Goal: Task Accomplishment & Management: Use online tool/utility

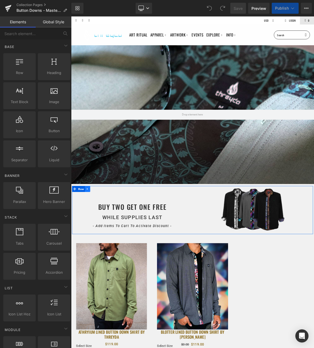
click at [93, 250] on icon at bounding box center [94, 252] width 4 height 4
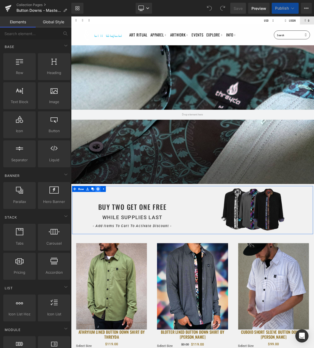
click at [107, 252] on icon at bounding box center [108, 252] width 4 height 4
select select "Medium"
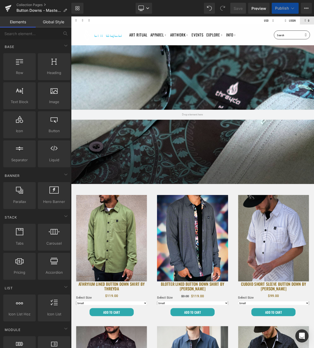
select select "Large"
click at [296, 7] on button "Publish" at bounding box center [284, 8] width 27 height 11
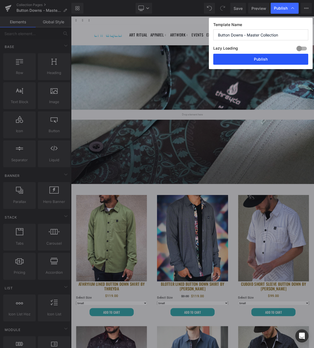
click at [262, 58] on button "Publish" at bounding box center [260, 59] width 95 height 11
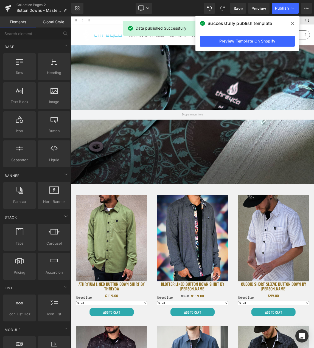
click at [290, 22] on span at bounding box center [292, 23] width 9 height 9
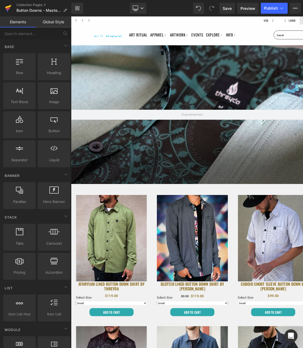
click at [4, 8] on link at bounding box center [8, 8] width 16 height 16
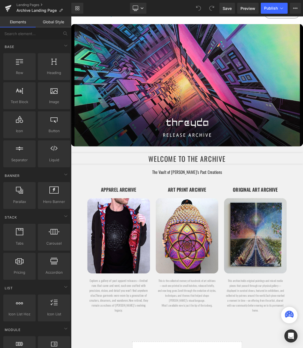
scroll to position [90, 0]
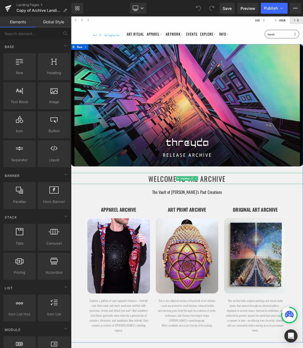
click at [303, 247] on h1 "WELCOME TO THE ARCHIVE" at bounding box center [237, 248] width 332 height 15
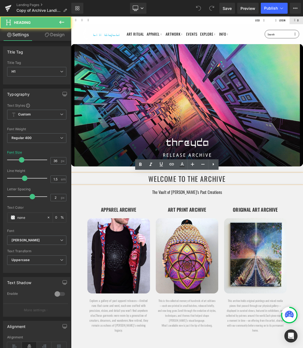
click at [290, 249] on h1 "WELCOME TO THE ARCHIVE" at bounding box center [237, 248] width 332 height 15
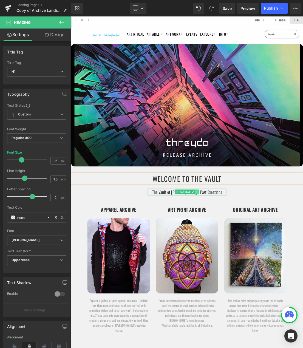
click at [251, 268] on icon at bounding box center [251, 267] width 3 height 3
click at [252, 268] on icon at bounding box center [253, 267] width 3 height 3
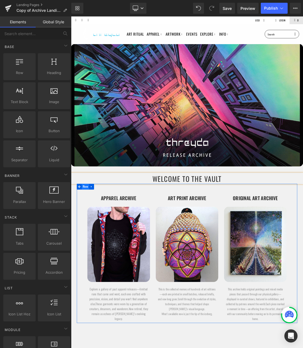
click at [93, 261] on span "Row" at bounding box center [91, 260] width 10 height 8
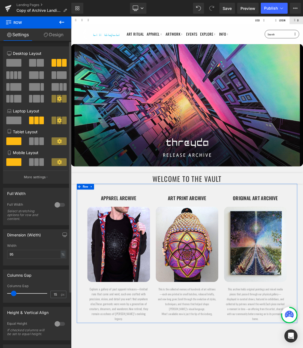
click at [38, 61] on span at bounding box center [40, 63] width 7 height 8
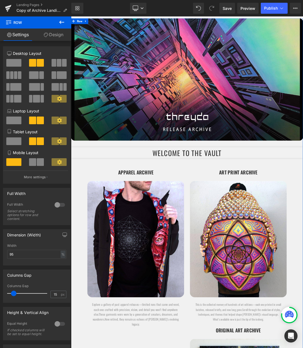
scroll to position [40, 0]
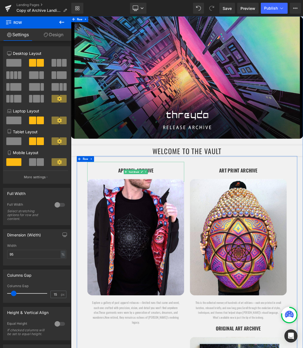
click at [185, 237] on p "APPAREL ARCHIVE" at bounding box center [163, 242] width 138 height 22
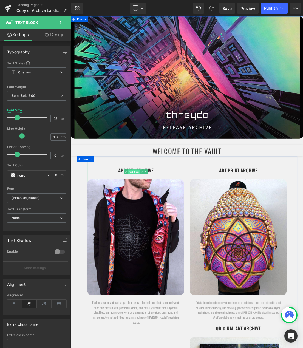
click at [162, 237] on span "Text Block" at bounding box center [160, 238] width 17 height 7
click at [185, 235] on p "APPAREL ARCHIVE" at bounding box center [163, 242] width 138 height 22
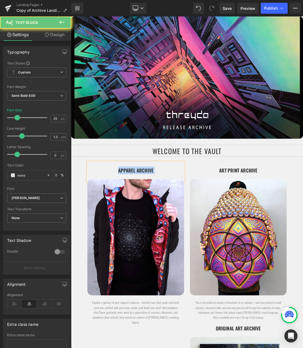
click at [185, 235] on p "APPAREL ARCHIVE" at bounding box center [163, 242] width 138 height 22
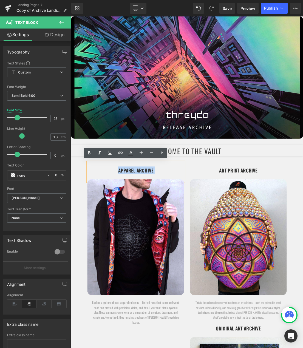
click at [186, 235] on p "APPAREL ARCHIVE" at bounding box center [163, 242] width 138 height 22
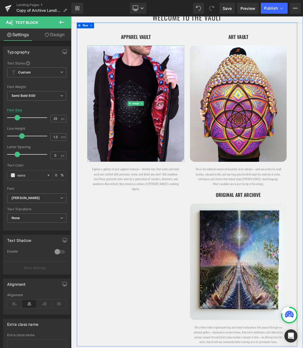
scroll to position [230, 0]
click at [91, 31] on span "Row" at bounding box center [91, 30] width 10 height 8
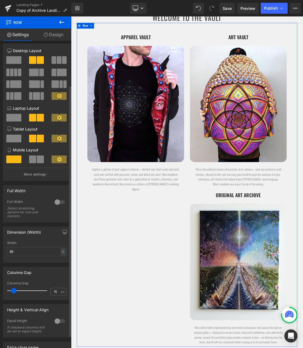
scroll to position [0, 0]
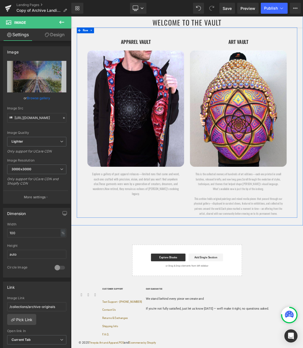
scroll to position [221, 0]
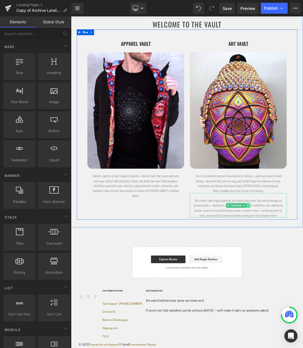
drag, startPoint x: 326, startPoint y: 287, endPoint x: 328, endPoint y: 328, distance: 40.9
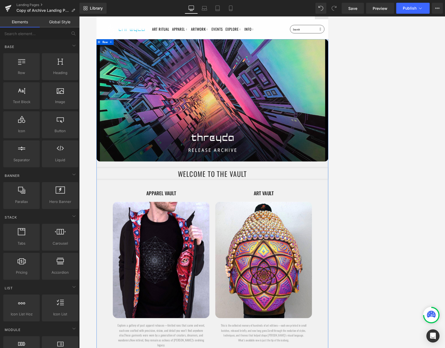
scroll to position [5, 0]
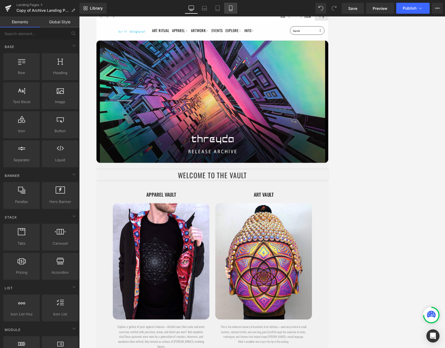
click at [234, 8] on link "Mobile" at bounding box center [230, 8] width 13 height 11
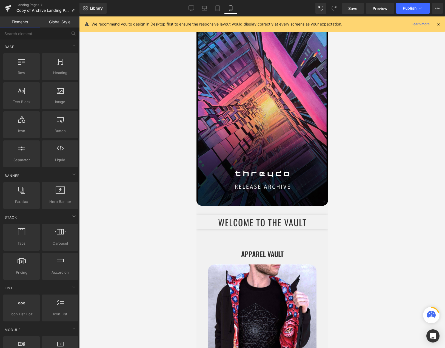
scroll to position [0, 0]
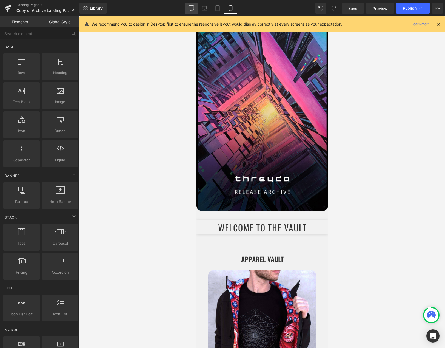
click at [188, 8] on link "Desktop" at bounding box center [191, 8] width 13 height 11
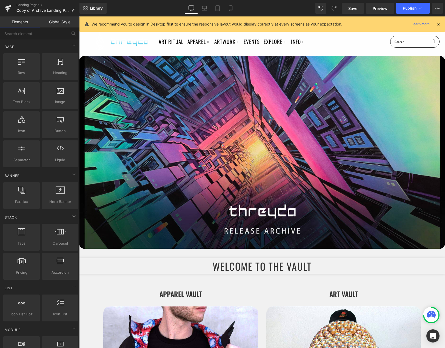
scroll to position [39, 0]
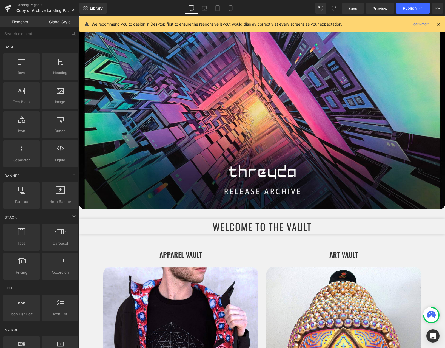
click at [303, 24] on icon at bounding box center [438, 24] width 5 height 5
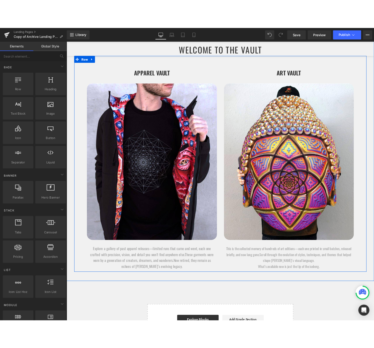
scroll to position [267, 0]
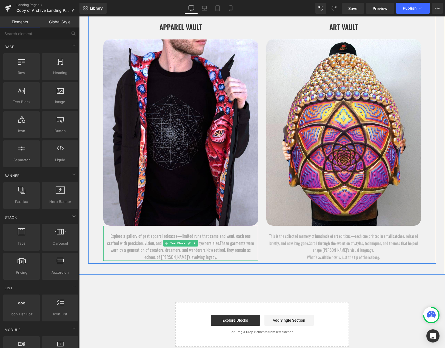
click at [207, 242] on span "These garments were worn by a generation of creators, dreamers, and wanderers." at bounding box center [183, 247] width 144 height 14
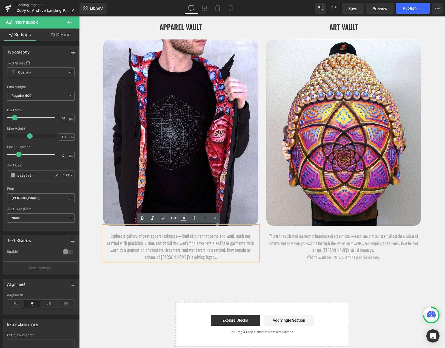
click at [194, 255] on span "Now retired, they remain as echoes of Threyda’s evolving legacy." at bounding box center [197, 253] width 106 height 14
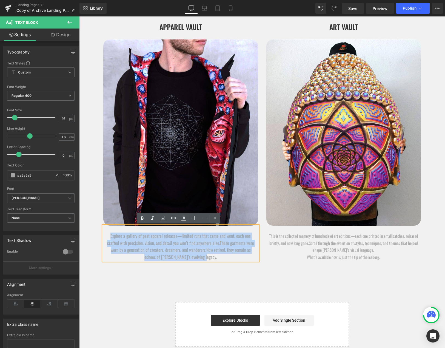
drag, startPoint x: 203, startPoint y: 259, endPoint x: 105, endPoint y: 236, distance: 101.1
click at [106, 236] on p "Explore a gallery of past apparel releases—limited runs that came and went, eac…" at bounding box center [180, 246] width 149 height 28
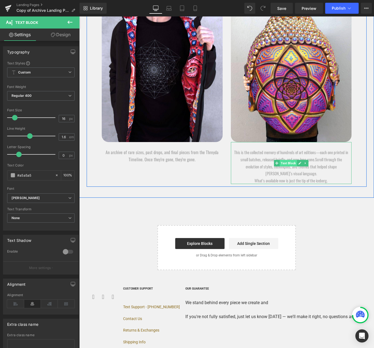
click at [291, 166] on span "Text Block" at bounding box center [288, 163] width 17 height 7
click at [298, 164] on icon at bounding box center [299, 163] width 3 height 3
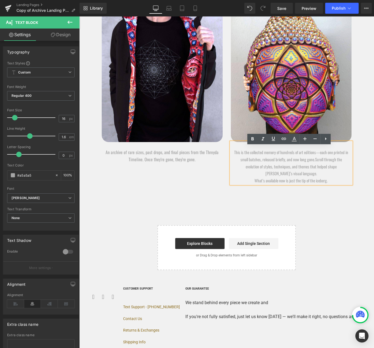
click at [303, 184] on p "What’s available now is just the tip of the iceberg." at bounding box center [291, 180] width 115 height 7
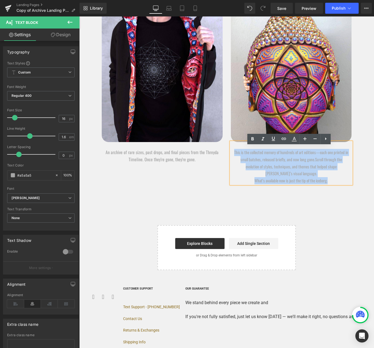
drag, startPoint x: 333, startPoint y: 186, endPoint x: 232, endPoint y: 157, distance: 104.7
click at [232, 157] on div "This is the collected memory of hundreds of art editions—each one printed in sm…" at bounding box center [291, 163] width 121 height 42
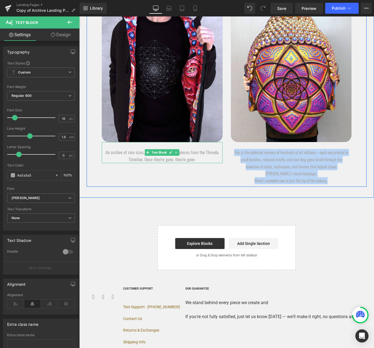
click at [190, 163] on p "An archive of rare sizes, past drops, and final pieces from the Threyda Timelin…" at bounding box center [161, 156] width 115 height 14
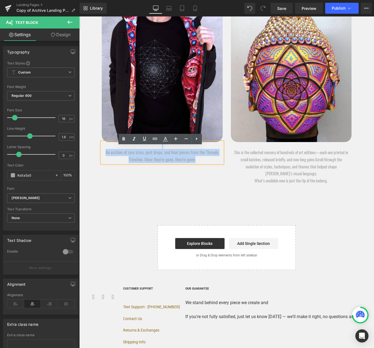
drag, startPoint x: 202, startPoint y: 164, endPoint x: 113, endPoint y: 146, distance: 91.3
click at [113, 146] on div "An archive of rare sizes, past drops, and final pieces from the Threyda Timelin…" at bounding box center [162, 152] width 121 height 21
copy div "An archive of rare sizes, past drops, and final pieces from the Threyda Timelin…"
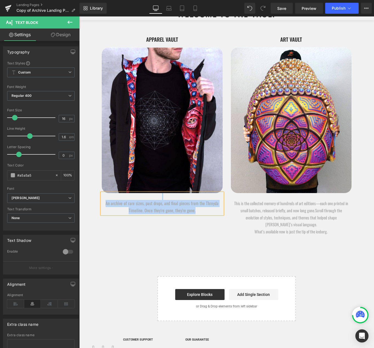
scroll to position [122, 0]
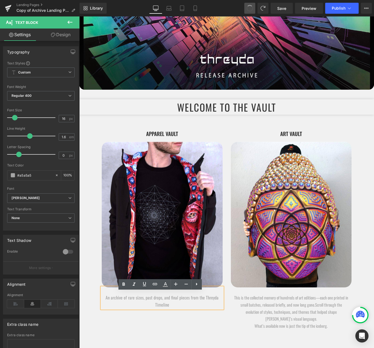
click at [252, 8] on span at bounding box center [250, 8] width 8 height 8
click at [252, 8] on span at bounding box center [249, 8] width 9 height 9
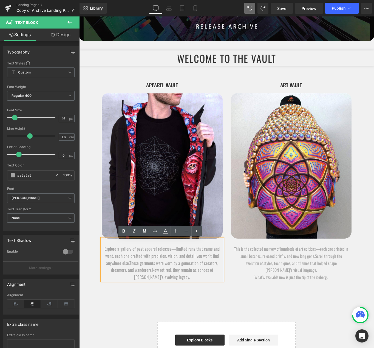
scroll to position [185, 0]
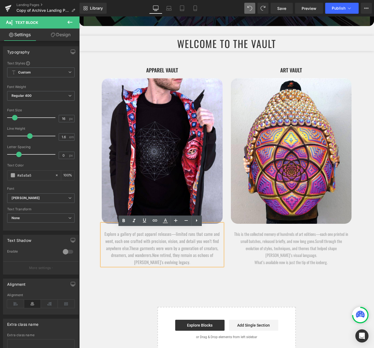
click at [201, 313] on div "Start building your page Explore Blocks Add Single Section or Drag & Drop eleme…" at bounding box center [227, 329] width 138 height 44
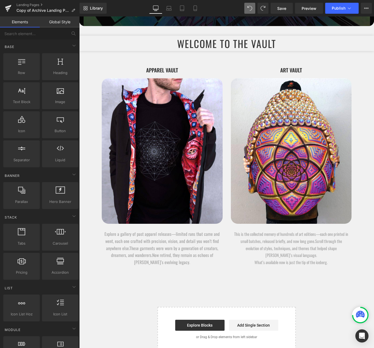
click at [169, 260] on span "Now retired, they remain as echoes of Threyda’s evolving legacy." at bounding box center [173, 259] width 79 height 14
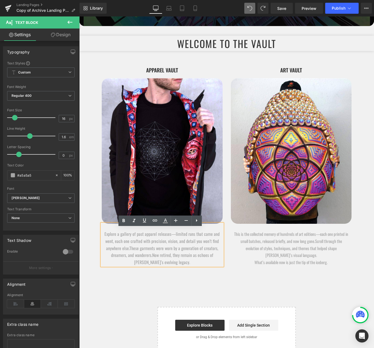
drag, startPoint x: 175, startPoint y: 307, endPoint x: 174, endPoint y: 300, distance: 7.3
click at [175, 306] on div "Heading Hero Banner WELCOME TO THE VAult Heading APPAREL VAULT Text Block Image…" at bounding box center [226, 115] width 147 height 489
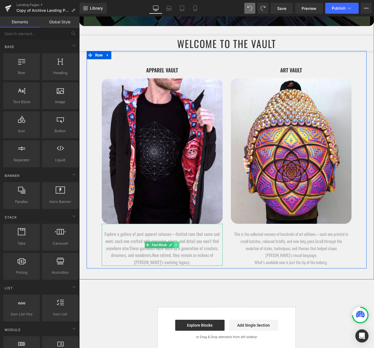
click at [175, 246] on icon at bounding box center [176, 244] width 3 height 3
click at [173, 246] on icon at bounding box center [173, 244] width 3 height 3
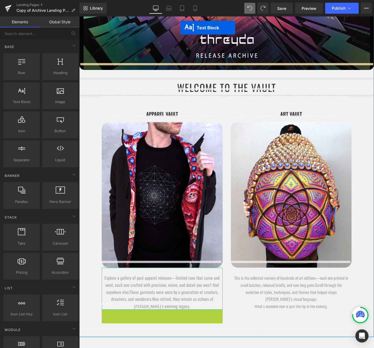
scroll to position [125, 0]
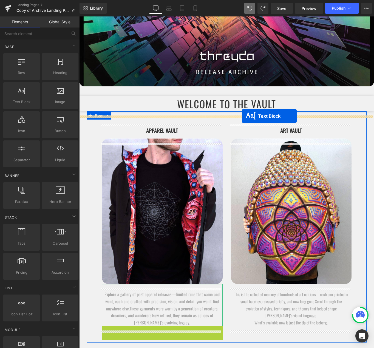
drag, startPoint x: 146, startPoint y: 293, endPoint x: 242, endPoint y: 116, distance: 201.2
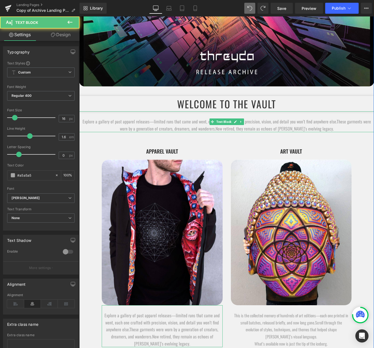
click at [194, 131] on span "These garments were worn by a generation of creators, dreamers, and wanderers." at bounding box center [245, 125] width 251 height 14
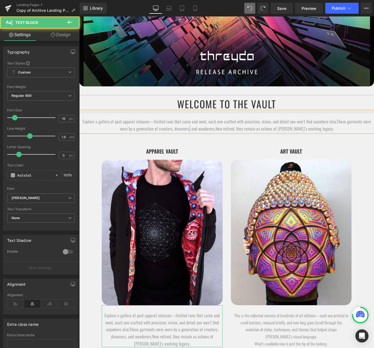
click at [194, 131] on span "These garments were worn by a generation of creators, dreamers, and wanderers." at bounding box center [245, 125] width 251 height 14
click at [303, 130] on p "Explore a gallery of past apparel releases—limited runs that came and went, eac…" at bounding box center [226, 125] width 289 height 14
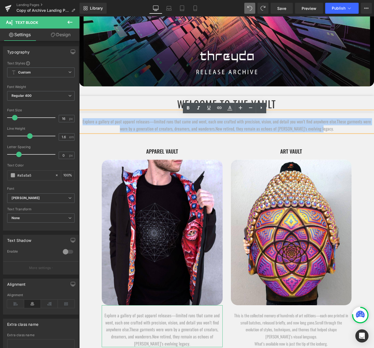
drag, startPoint x: 325, startPoint y: 134, endPoint x: 72, endPoint y: 123, distance: 253.2
click at [79, 123] on html "Menu 0 Art Ritual Apparel Featured Collection The Vault / Final Pieces Shop All…" at bounding box center [226, 217] width 295 height 652
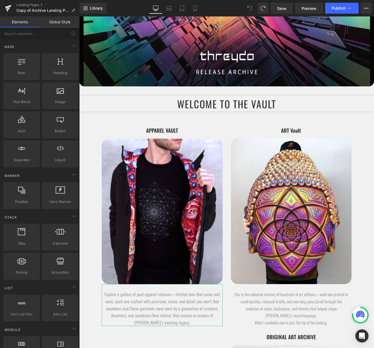
click at [249, 9] on icon at bounding box center [249, 8] width 5 height 5
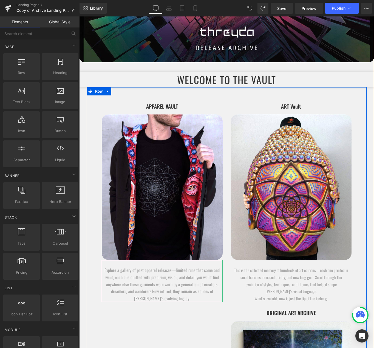
scroll to position [82, 0]
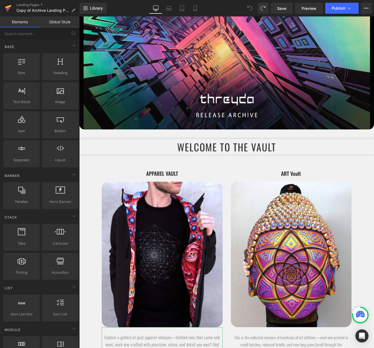
click at [10, 7] on icon at bounding box center [8, 8] width 7 height 14
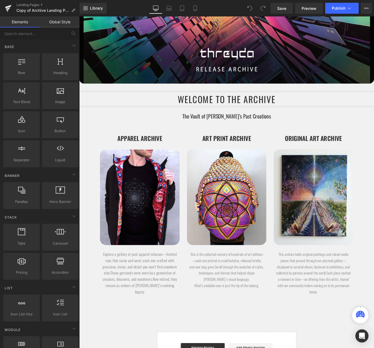
scroll to position [151, 0]
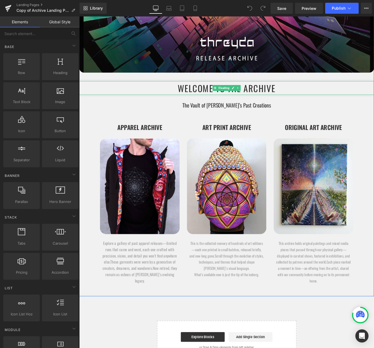
click at [278, 99] on h1 "WELCOME TO THE ARCHIVE" at bounding box center [245, 97] width 332 height 15
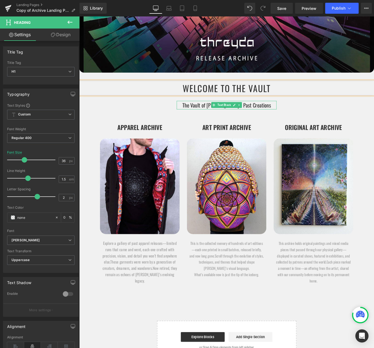
click at [262, 116] on p "The Vault of Threyda’s Past Creations" at bounding box center [245, 116] width 112 height 10
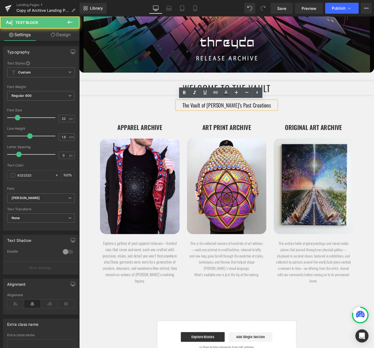
click at [284, 118] on p "The Vault of Threyda’s Past Creations" at bounding box center [245, 116] width 112 height 10
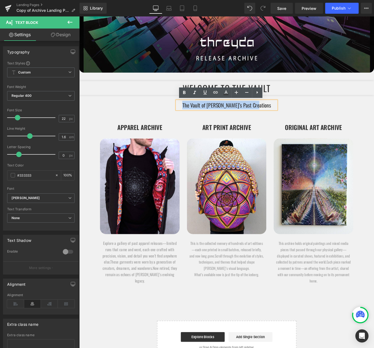
drag, startPoint x: 284, startPoint y: 118, endPoint x: 225, endPoint y: 118, distance: 59.2
click at [225, 118] on p "The Vault of Threyda’s Past Creations" at bounding box center [245, 116] width 112 height 10
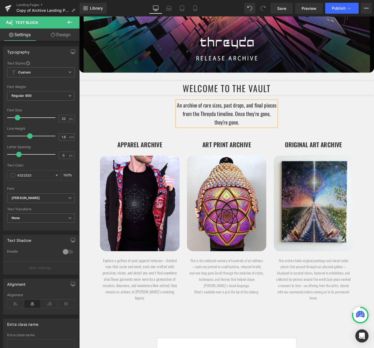
click at [189, 122] on div "An archive of rare sizes, past drops, and final pieces from the Threyda timelin…" at bounding box center [245, 125] width 112 height 29
click at [67, 34] on link "Design" at bounding box center [61, 35] width 40 height 12
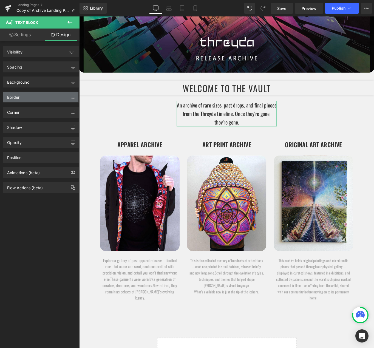
click at [29, 98] on div "Border" at bounding box center [40, 97] width 75 height 10
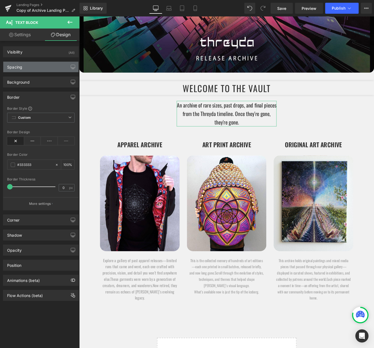
click at [36, 69] on div "Spacing" at bounding box center [40, 67] width 75 height 10
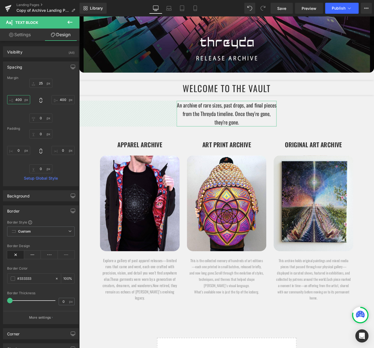
click at [24, 101] on input "400" at bounding box center [18, 99] width 23 height 9
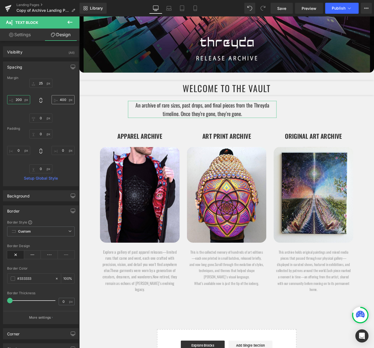
type input "200"
click at [64, 101] on input "400" at bounding box center [63, 99] width 23 height 9
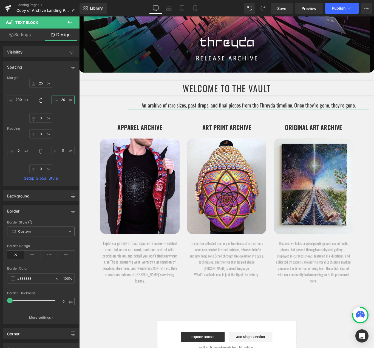
type input "200"
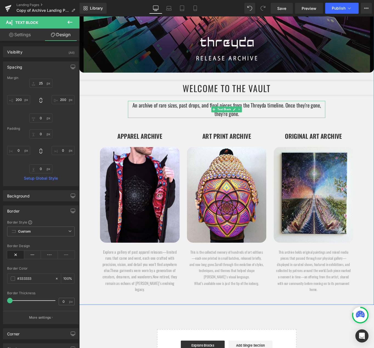
click at [310, 116] on p "An archive of rare sizes, past drops, and final pieces from the Threyda timelin…" at bounding box center [245, 120] width 222 height 19
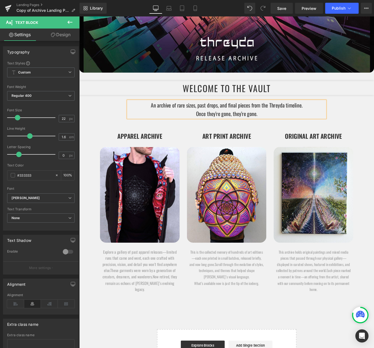
click at [372, 120] on div "Heading Hero Banner WELCOME TO THE Vault Heading An archive of rare sizes, past…" at bounding box center [245, 121] width 332 height 433
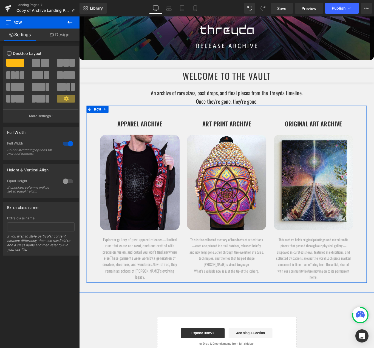
scroll to position [165, 0]
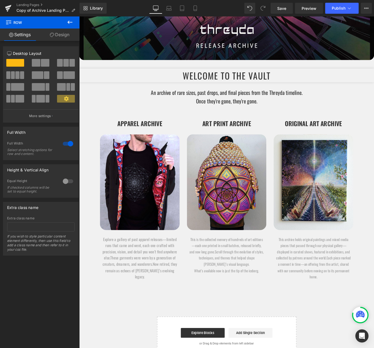
click at [200, 160] on img at bounding box center [244, 203] width 89 height 108
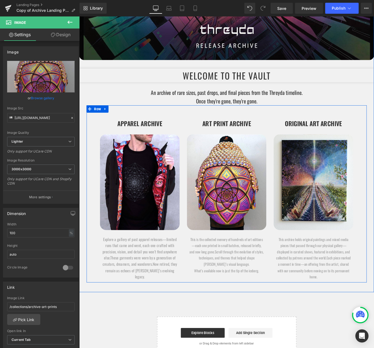
click at [180, 123] on div at bounding box center [244, 120] width 315 height 8
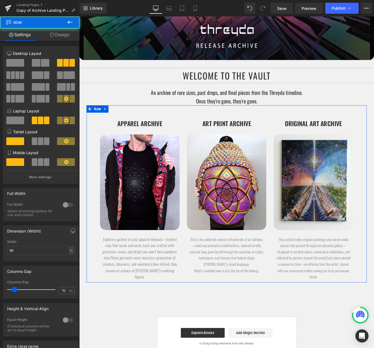
click at [38, 62] on span at bounding box center [36, 63] width 8 height 8
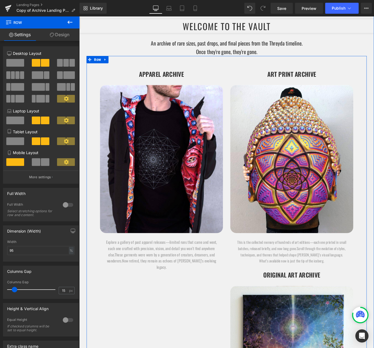
scroll to position [278, 0]
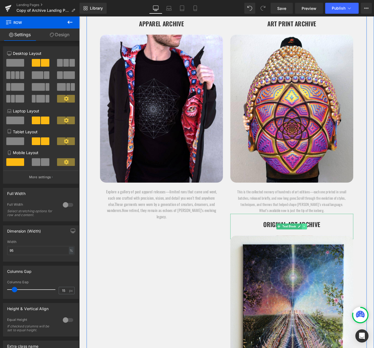
click at [333, 252] on link at bounding box center [333, 252] width 6 height 7
click at [334, 253] on icon at bounding box center [335, 252] width 3 height 3
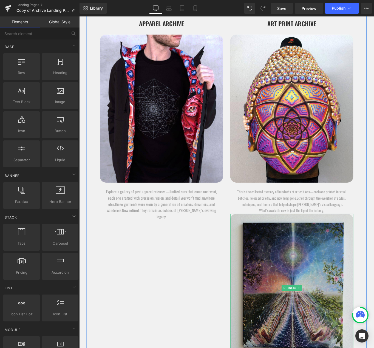
click at [328, 259] on img at bounding box center [318, 321] width 138 height 167
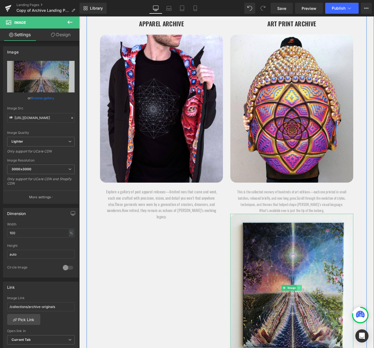
click at [324, 320] on link at bounding box center [327, 321] width 6 height 7
click at [328, 321] on icon at bounding box center [329, 321] width 3 height 3
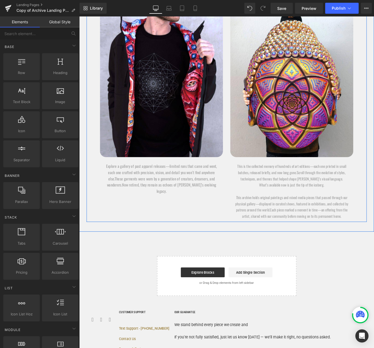
scroll to position [351, 0]
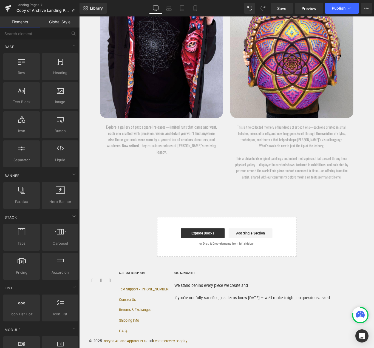
click at [326, 179] on font "This archive holds original paintings and mixed media pieces that passed throug…" at bounding box center [318, 182] width 127 height 21
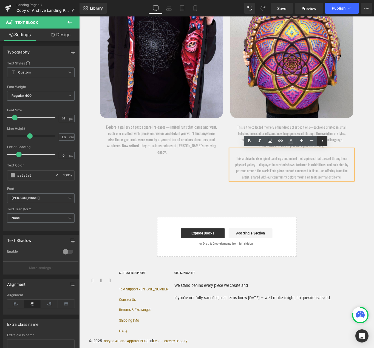
click at [323, 139] on icon at bounding box center [322, 140] width 7 height 7
click at [331, 143] on icon at bounding box center [332, 140] width 7 height 7
drag, startPoint x: 363, startPoint y: 227, endPoint x: 351, endPoint y: 197, distance: 32.6
click at [361, 221] on div "Heading Hero Banner WELCOME TO THE Vault Heading An archive of rare sizes, past…" at bounding box center [245, -1] width 332 height 589
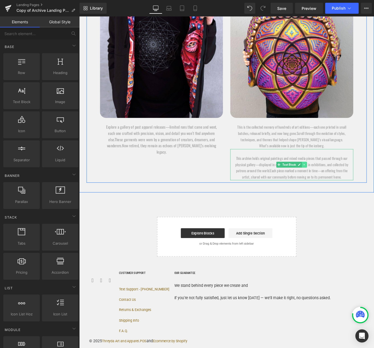
click at [331, 183] on icon at bounding box center [332, 182] width 3 height 3
click at [335, 186] on link at bounding box center [336, 183] width 6 height 7
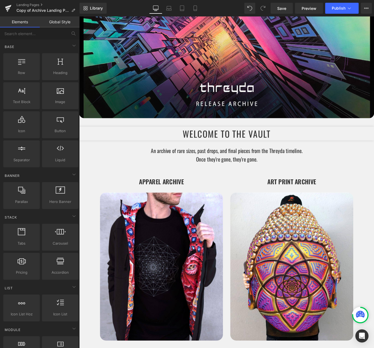
scroll to position [100, 0]
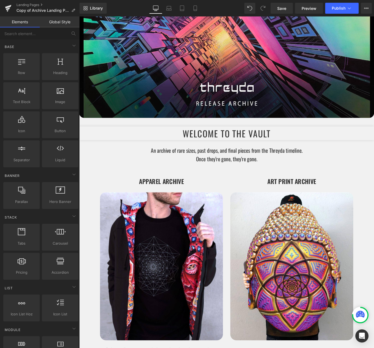
click at [194, 201] on p "APPAREL ARCHIVE" at bounding box center [172, 207] width 138 height 22
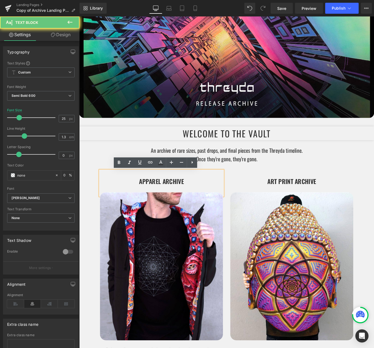
click at [194, 202] on p "APPAREL ARCHIVE" at bounding box center [172, 207] width 138 height 22
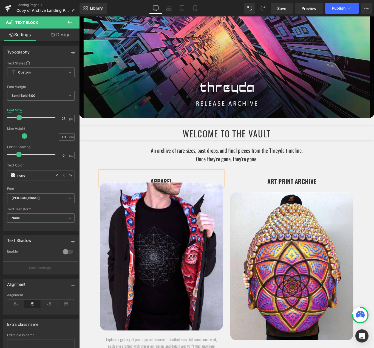
click at [374, 162] on div "Heading Hero Banner WELCOME TO THE Vault Heading An archive of rare sizes, past…" at bounding box center [245, 191] width 332 height 471
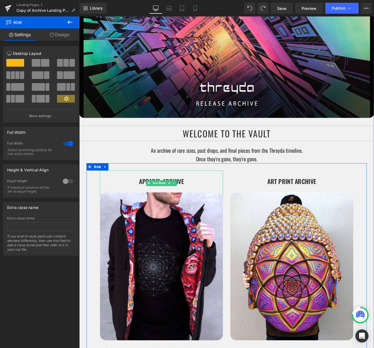
click at [193, 202] on p "APPAREL ARCHIVE" at bounding box center [172, 207] width 138 height 22
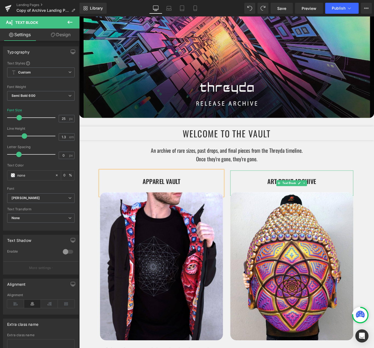
click at [344, 200] on p "ART PRINT ARCHIVE" at bounding box center [318, 207] width 138 height 22
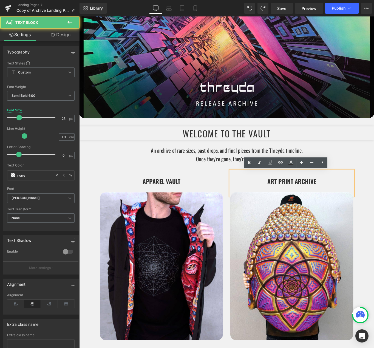
click at [343, 201] on p "ART PRINT ARCHIVE" at bounding box center [318, 207] width 138 height 22
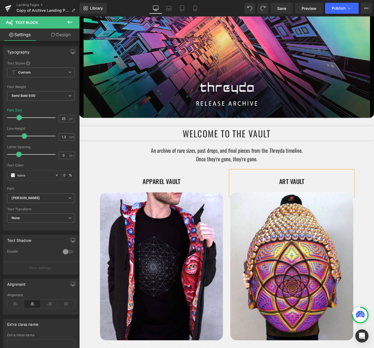
click at [374, 167] on div "Heading Hero Banner WELCOME TO THE Vault Heading An archive of rare sizes, past…" at bounding box center [245, 195] width 332 height 478
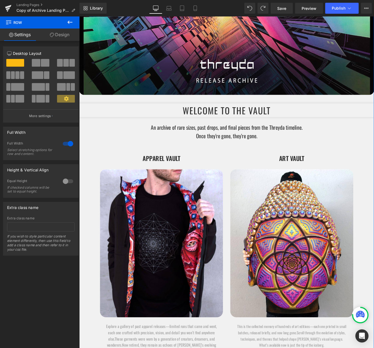
scroll to position [135, 0]
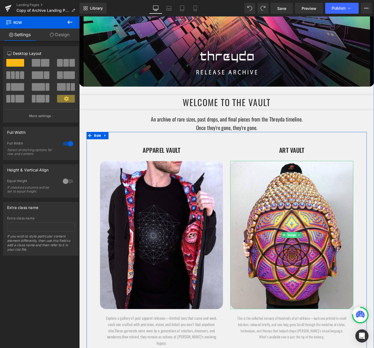
click at [316, 262] on span "Image" at bounding box center [318, 262] width 11 height 7
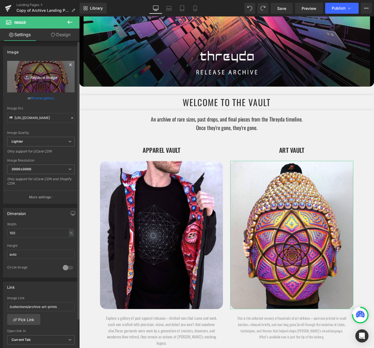
click at [44, 79] on icon "Replace Image" at bounding box center [41, 76] width 44 height 7
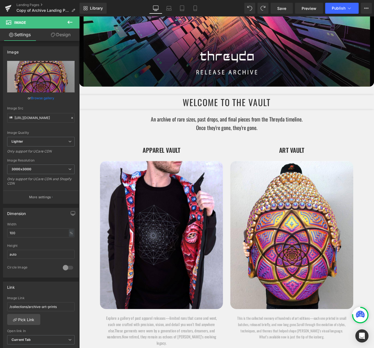
type input "C:\fakepath\twist2.jpg"
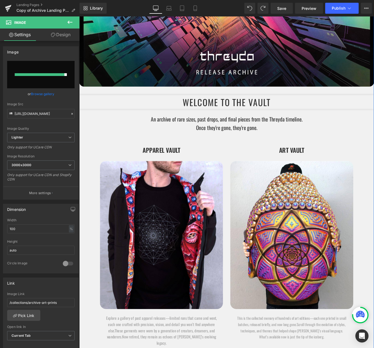
type input "https://ucarecdn.com/39f93851-86cb-4880-8e5b-63b2f6ad8d70/-/format/auto/-/previ…"
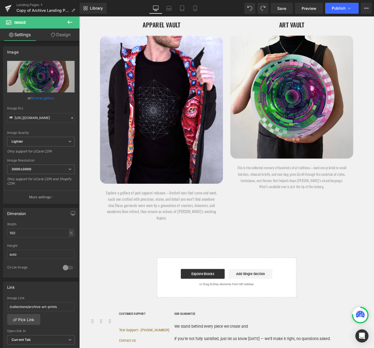
scroll to position [315, 0]
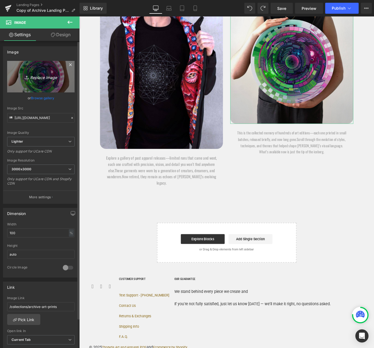
click at [41, 77] on icon "Replace Image" at bounding box center [41, 76] width 44 height 7
type input "C:\fakepath\melanie3.jpg"
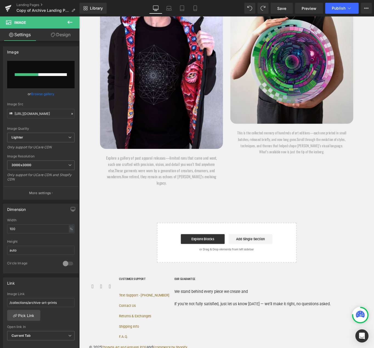
scroll to position [274, 0]
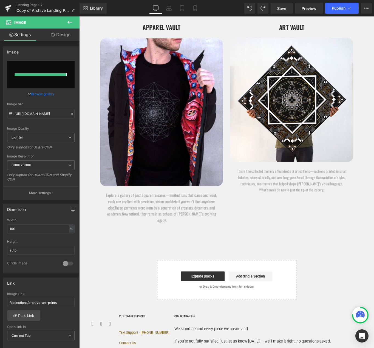
type input "https://ucarecdn.com/bfae7255-c920-4ba0-90b1-0b4756b40e28/-/format/auto/-/previ…"
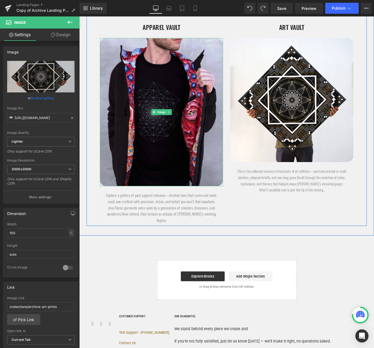
click at [178, 106] on img at bounding box center [172, 124] width 138 height 167
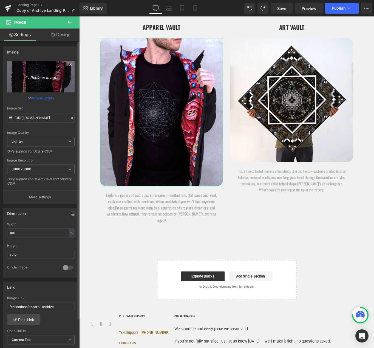
click at [35, 84] on link "Replace Image" at bounding box center [40, 77] width 67 height 32
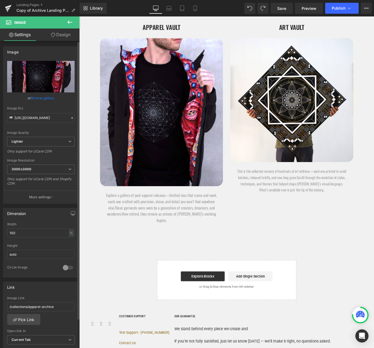
type input "C:\fakepath\BMJ02423.jpg"
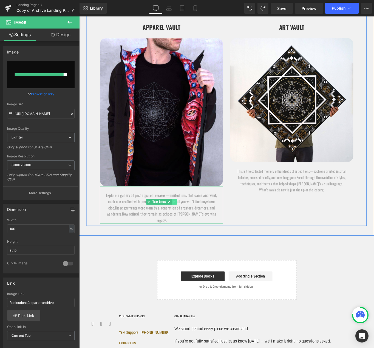
click at [186, 225] on link at bounding box center [186, 225] width 6 height 7
click at [187, 227] on link at bounding box center [189, 225] width 6 height 7
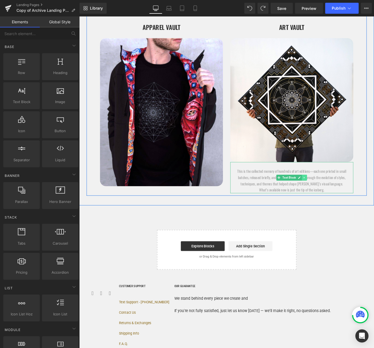
click at [333, 199] on link at bounding box center [333, 198] width 6 height 7
click at [334, 198] on icon at bounding box center [335, 197] width 3 height 3
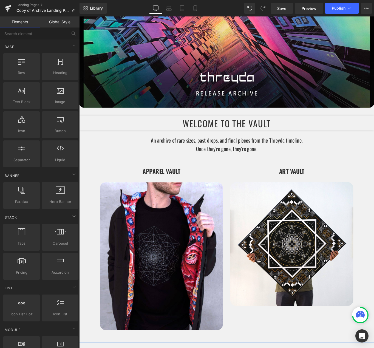
scroll to position [112, 0]
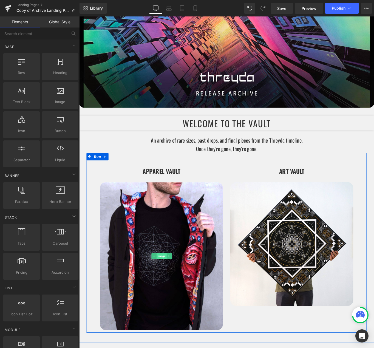
click at [170, 286] on span "Image" at bounding box center [171, 286] width 11 height 7
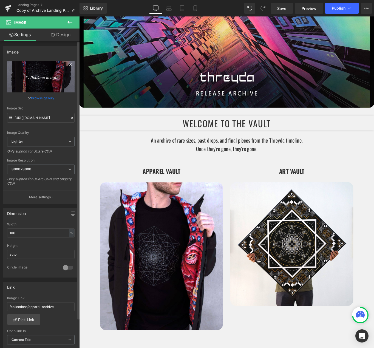
click at [43, 87] on link "Replace Image" at bounding box center [40, 77] width 67 height 32
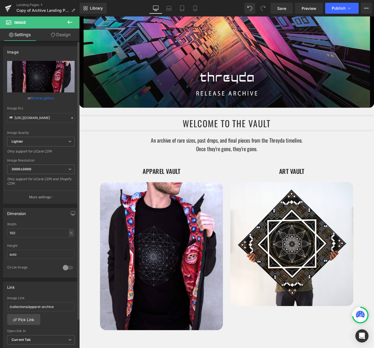
type input "C:\fakepath\BMJ07629.jpg"
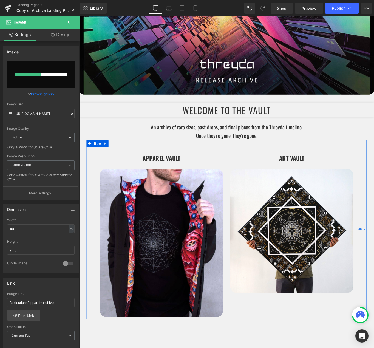
scroll to position [153, 0]
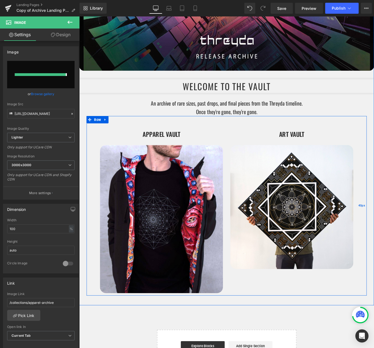
type input "[URL][DOMAIN_NAME]"
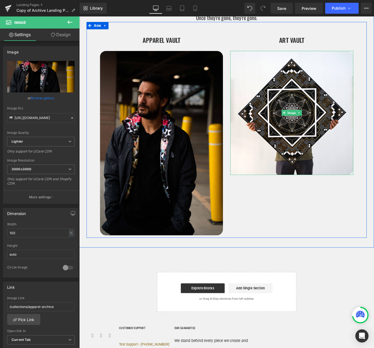
scroll to position [261, 0]
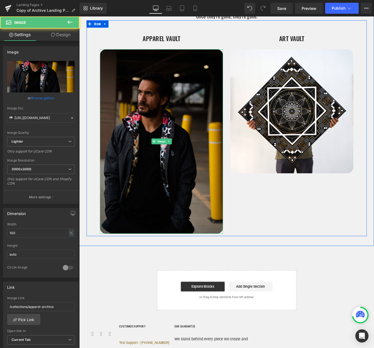
click at [183, 162] on img at bounding box center [172, 156] width 138 height 207
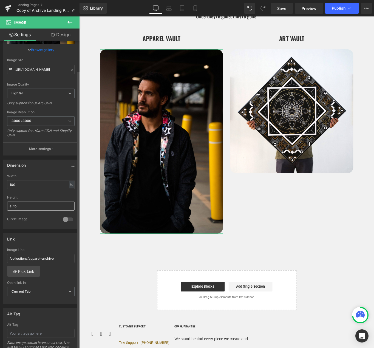
scroll to position [165, 0]
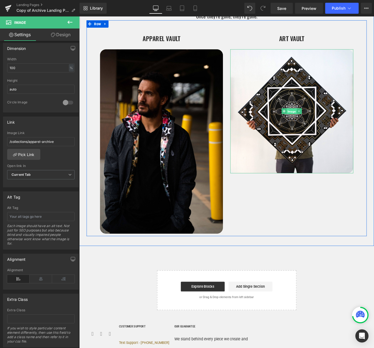
click at [317, 123] on span "Image" at bounding box center [318, 123] width 11 height 7
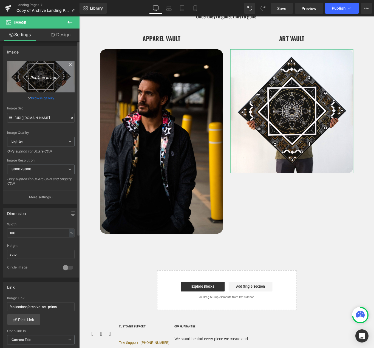
click at [34, 68] on link "Replace Image" at bounding box center [40, 77] width 67 height 32
type input "C:\fakepath\stephen1_dadad06d-4e01-46c7-9614-80fc8e1a4901.jpg"
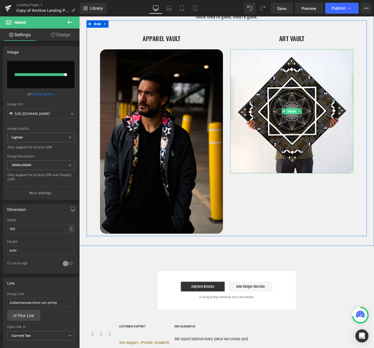
click at [318, 125] on span "Image" at bounding box center [318, 123] width 11 height 7
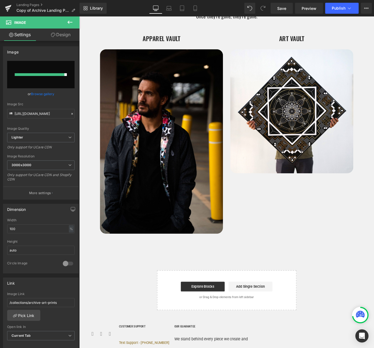
click at [343, 288] on div "Heading Hero Banner WELCOME TO THE Vault Heading An archive of rare sizes, past…" at bounding box center [245, 75] width 332 height 560
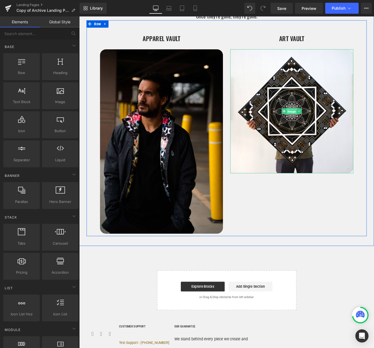
click at [317, 122] on span "Image" at bounding box center [318, 123] width 11 height 7
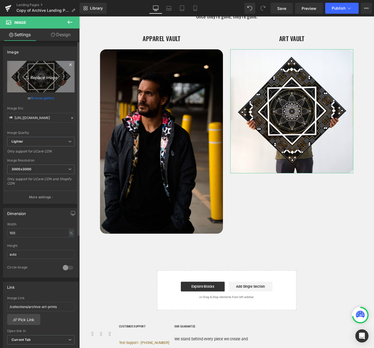
click at [43, 75] on icon "Replace Image" at bounding box center [41, 76] width 44 height 7
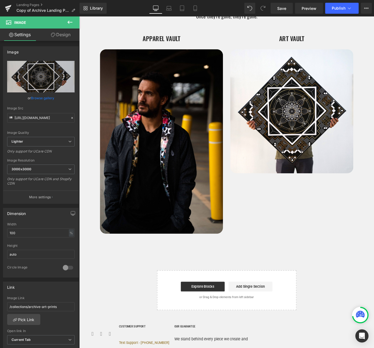
type input "C:\fakepath\stephen1_dadad06d-4e01-46c7-9614-80fc8e1a4901.jpg"
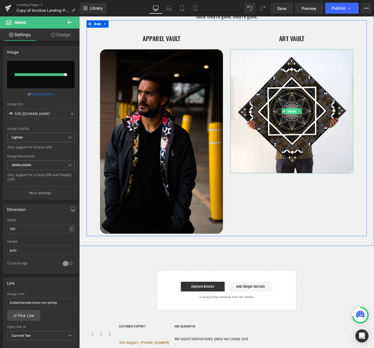
click at [318, 124] on span "Image" at bounding box center [318, 123] width 11 height 7
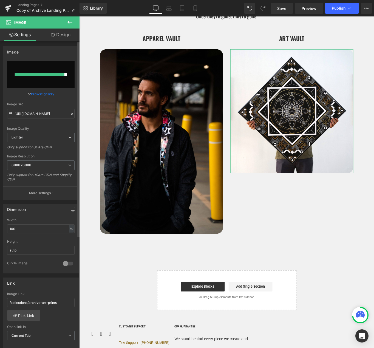
click at [43, 94] on link "Browse gallery" at bounding box center [42, 94] width 23 height 10
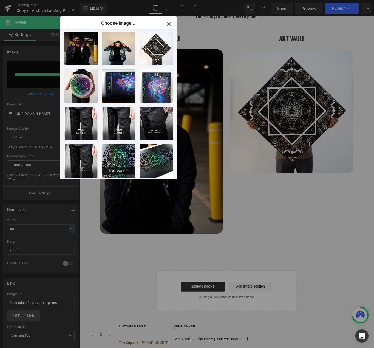
scroll to position [0, 0]
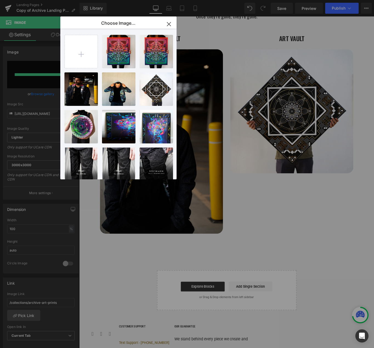
click at [170, 24] on icon "button" at bounding box center [168, 24] width 9 height 9
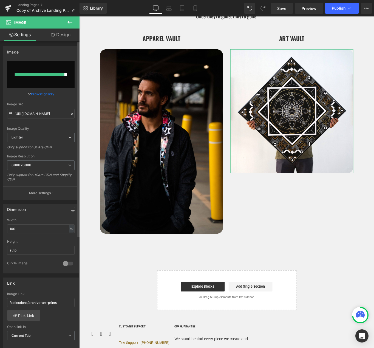
click at [59, 73] on div at bounding box center [40, 74] width 50 height 3
click at [71, 113] on icon at bounding box center [72, 114] width 2 height 2
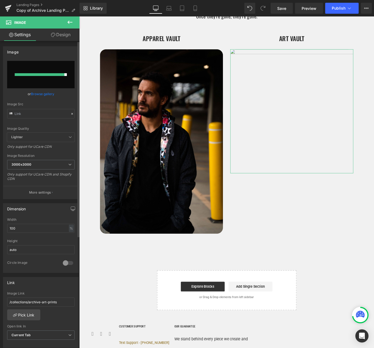
click at [49, 76] on input "file" at bounding box center [40, 74] width 67 height 27
type input "C:\fakepath\Stephen_32e9aed8-1f7a-4ea8-9fe0-536859b2cbf7.jpg"
type input "[URL][DOMAIN_NAME]"
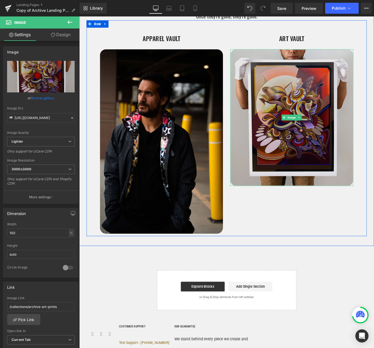
click at [331, 115] on img at bounding box center [318, 130] width 138 height 154
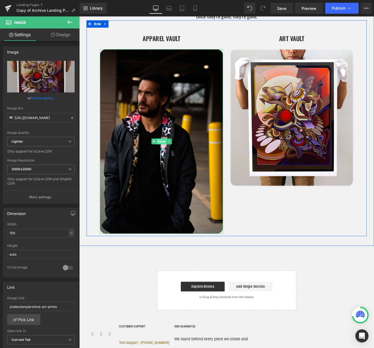
click at [172, 159] on span "Image" at bounding box center [171, 157] width 11 height 7
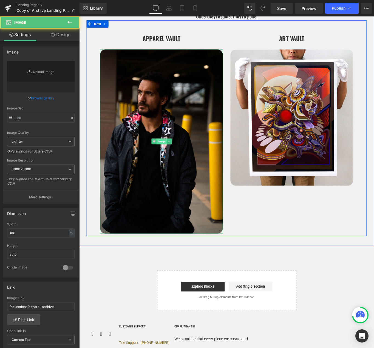
type input "[URL][DOMAIN_NAME]"
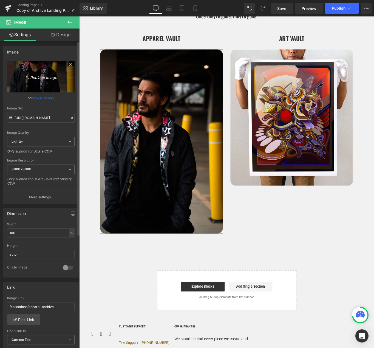
click at [41, 78] on icon "Replace Image" at bounding box center [41, 76] width 44 height 7
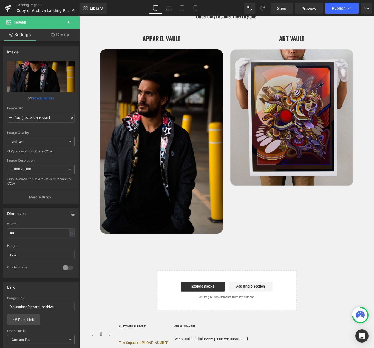
type input "C:\fakepath\Untitled design (7).png"
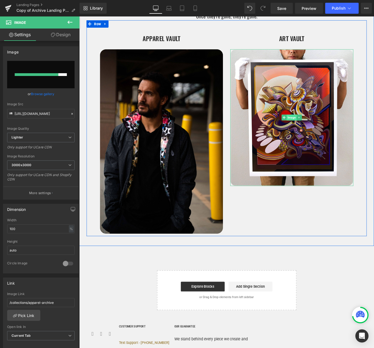
click at [313, 130] on span "Image" at bounding box center [318, 130] width 11 height 7
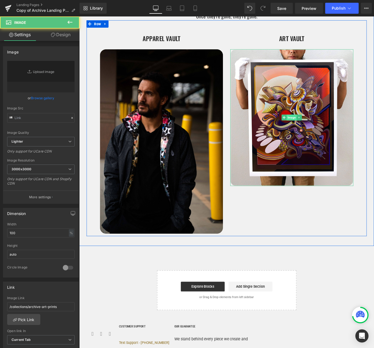
type input "[URL][DOMAIN_NAME]"
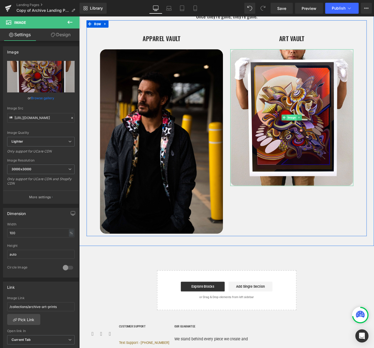
click at [318, 131] on span "Image" at bounding box center [318, 130] width 11 height 7
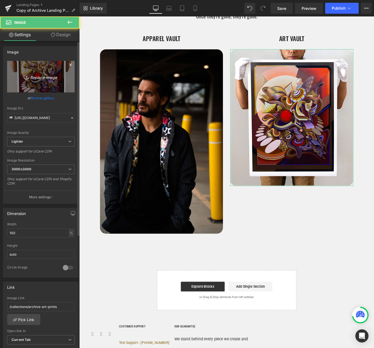
click at [35, 76] on icon "Replace Image" at bounding box center [41, 76] width 44 height 7
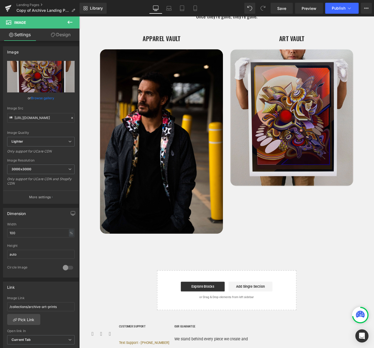
type input "C:\fakepath\Untitled design (7).png"
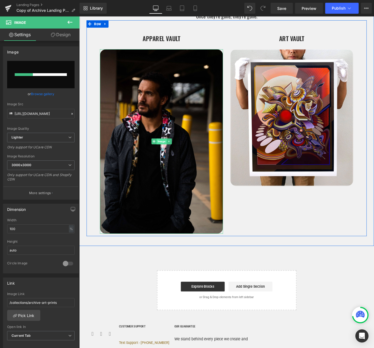
click at [172, 124] on img at bounding box center [172, 156] width 138 height 207
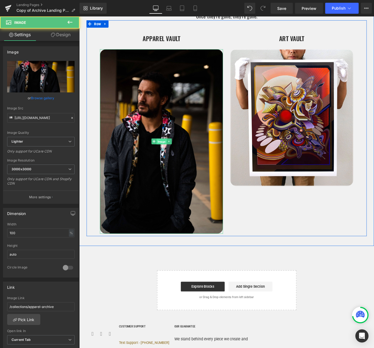
click at [172, 158] on span "Image" at bounding box center [171, 157] width 11 height 7
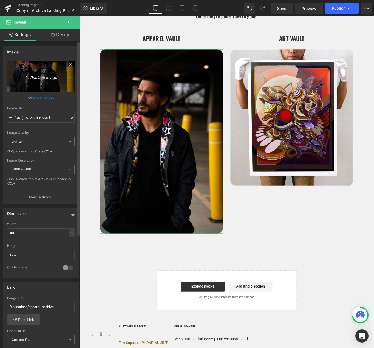
click at [37, 81] on link "Replace Image" at bounding box center [40, 77] width 67 height 32
type input "C:\fakepath\Untitled design (6).png"
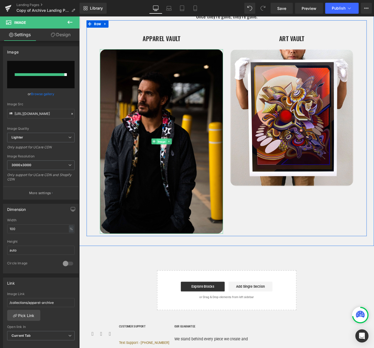
click at [173, 158] on span "Image" at bounding box center [171, 157] width 11 height 7
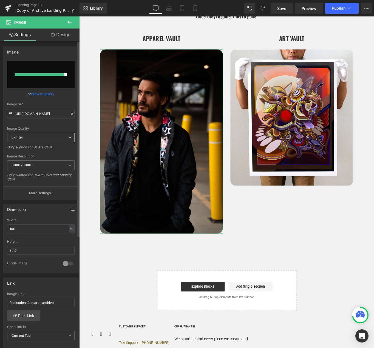
click at [39, 135] on span "Lighter" at bounding box center [40, 138] width 67 height 10
click at [39, 135] on span "Lighter" at bounding box center [39, 138] width 65 height 10
click at [367, 9] on icon at bounding box center [366, 8] width 4 height 4
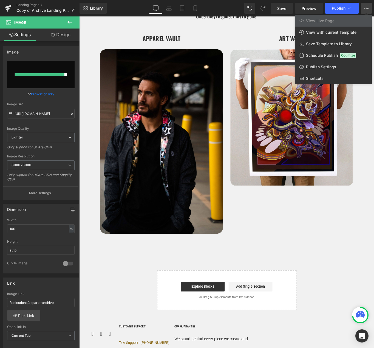
drag, startPoint x: 247, startPoint y: 47, endPoint x: 250, endPoint y: 44, distance: 3.5
click at [250, 44] on div at bounding box center [226, 181] width 295 height 331
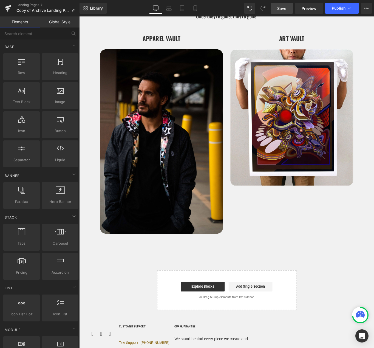
click at [290, 8] on link "Save" at bounding box center [282, 8] width 22 height 11
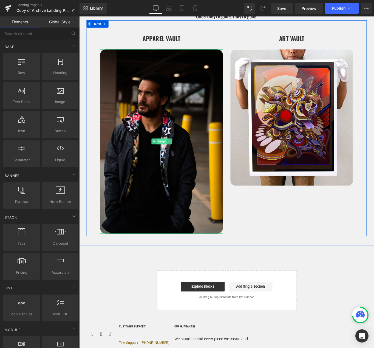
click at [169, 157] on span "Image" at bounding box center [171, 157] width 11 height 7
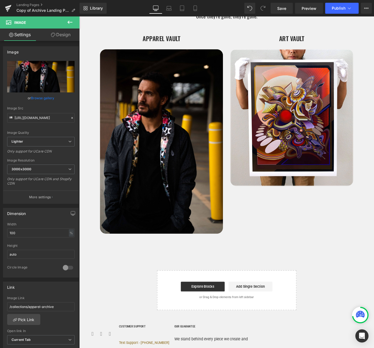
click at [71, 21] on icon at bounding box center [70, 22] width 7 height 7
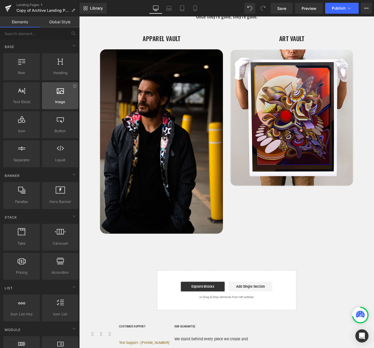
click at [66, 102] on span "Image" at bounding box center [60, 102] width 33 height 6
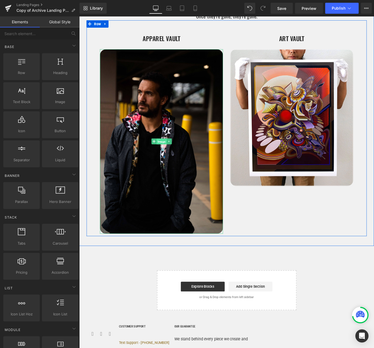
click at [171, 157] on span "Image" at bounding box center [171, 157] width 11 height 7
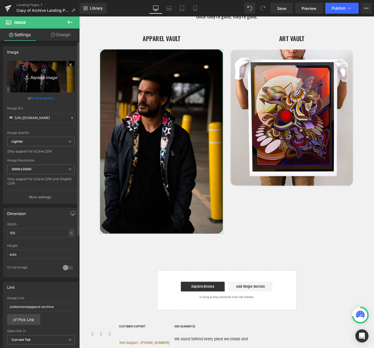
click at [46, 75] on icon "Replace Image" at bounding box center [41, 76] width 44 height 7
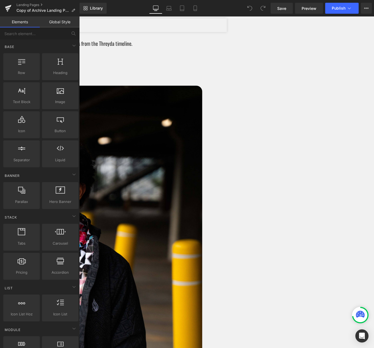
scroll to position [229, 0]
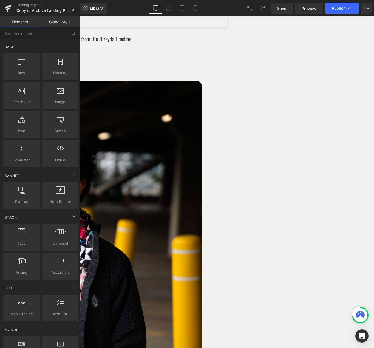
click at [168, 179] on img at bounding box center [70, 308] width 293 height 439
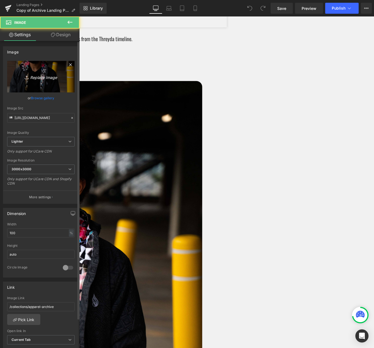
click at [47, 84] on link "Replace Image" at bounding box center [40, 77] width 67 height 32
type input "C:\fakepath\Untitled design (6).png"
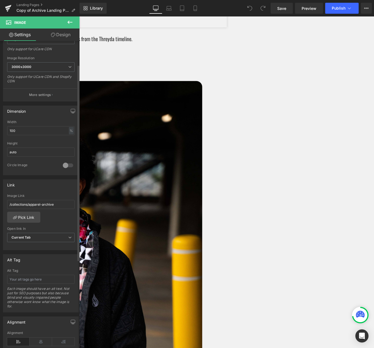
scroll to position [0, 0]
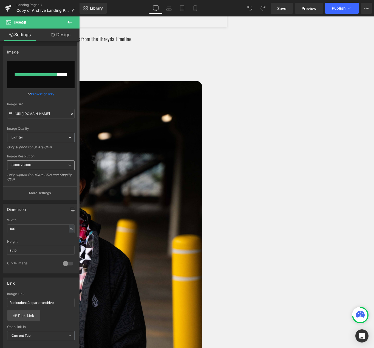
click at [45, 165] on span "3000x3000" at bounding box center [40, 165] width 67 height 10
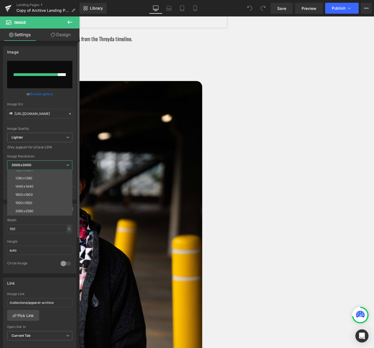
scroll to position [78, 0]
click at [73, 148] on div "[URL][DOMAIN_NAME] Replace Image Upload image or Browse gallery Image Src [URL]…" at bounding box center [39, 130] width 73 height 138
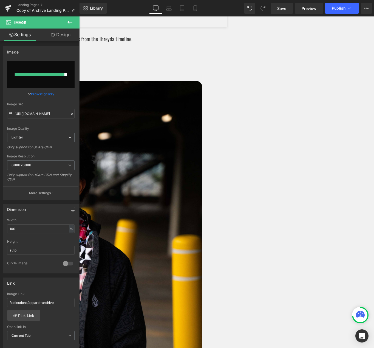
click at [79, 16] on span "Image" at bounding box center [79, 16] width 0 height 0
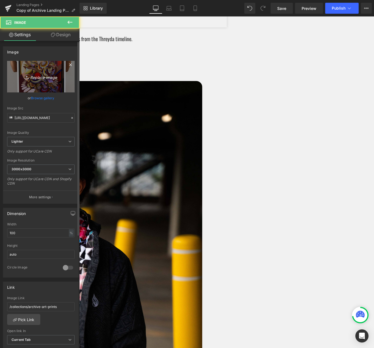
click at [33, 79] on icon "Replace Image" at bounding box center [41, 76] width 44 height 7
type input "C:\fakepath\Untitled design (7).png"
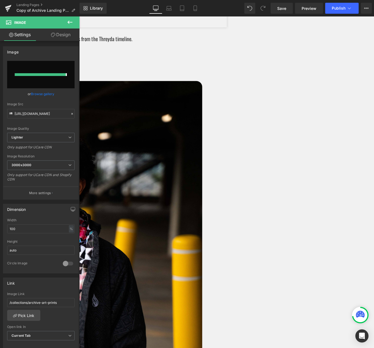
type input "[URL][DOMAIN_NAME]"
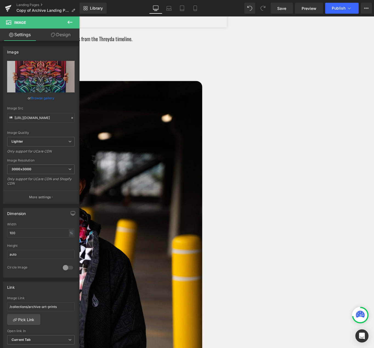
click at [79, 16] on span "Image" at bounding box center [79, 16] width 0 height 0
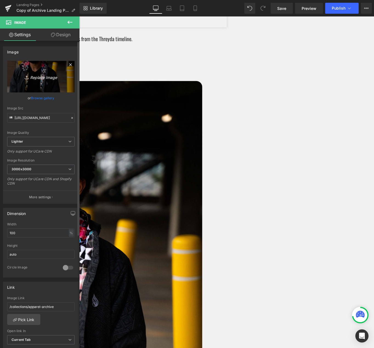
click at [41, 73] on icon "Replace Image" at bounding box center [41, 76] width 44 height 7
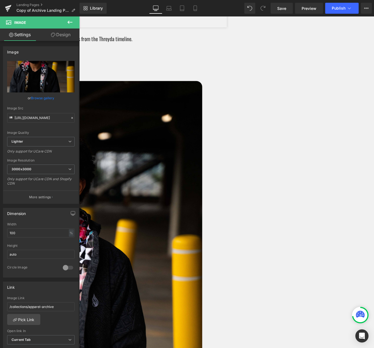
type input "C:\fakepath\Untitled design (6).png"
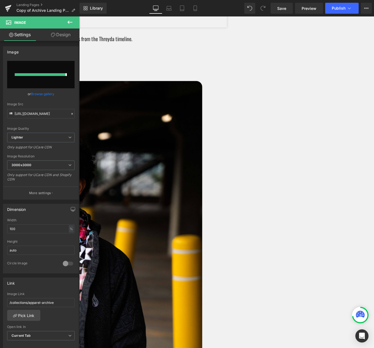
type input "[URL][DOMAIN_NAME]"
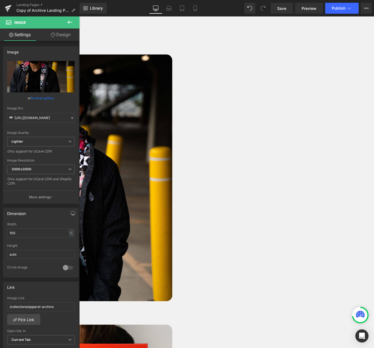
click at [374, 323] on div "Heading Hero Banner WELCOME TO THE Vault Heading An archive of rare sizes, past…" at bounding box center [245, 265] width 332 height 876
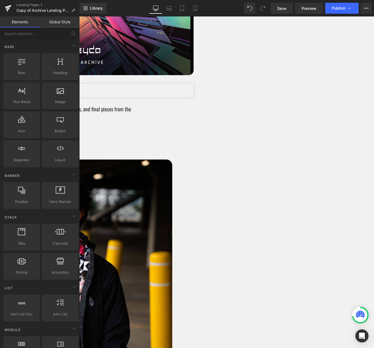
scroll to position [110, 0]
click at [261, 68] on div "Heading" at bounding box center [245, 92] width 332 height 373
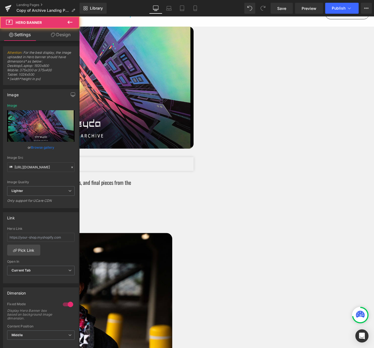
scroll to position [0, 0]
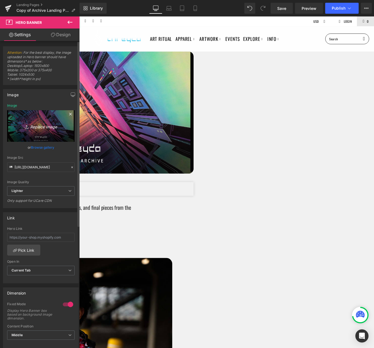
click at [45, 133] on link "Replace Image" at bounding box center [40, 126] width 67 height 32
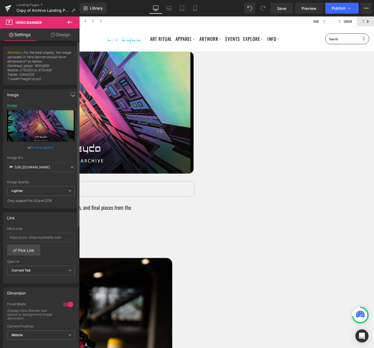
click at [48, 149] on link "Browse gallery" at bounding box center [42, 148] width 23 height 10
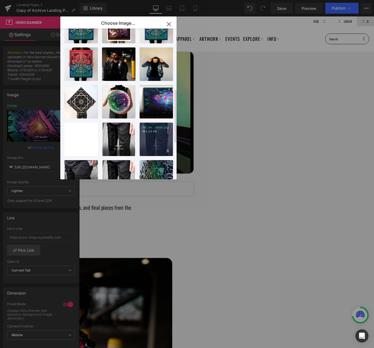
scroll to position [223, 0]
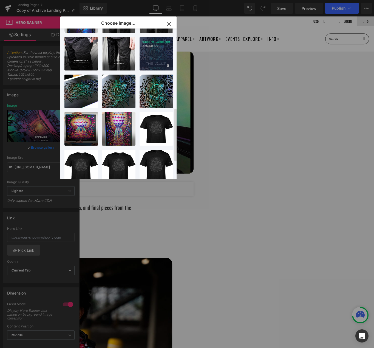
click at [150, 53] on div "vault_w...wide.jpg 325.69 KB" at bounding box center [156, 53] width 33 height 33
type input "[URL][DOMAIN_NAME]"
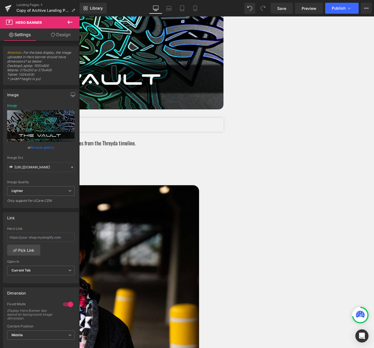
scroll to position [90, 0]
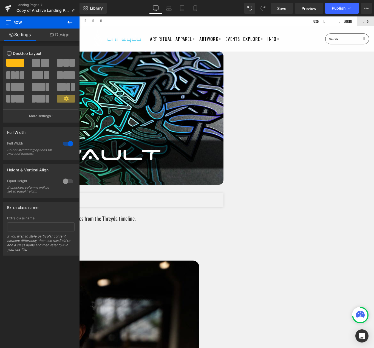
scroll to position [1, 0]
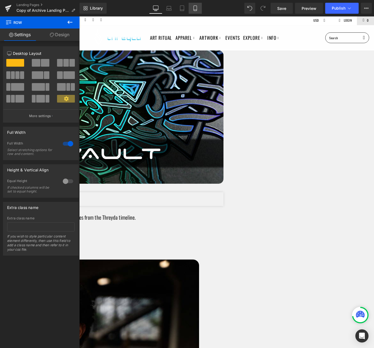
click at [197, 7] on icon at bounding box center [195, 8] width 3 height 5
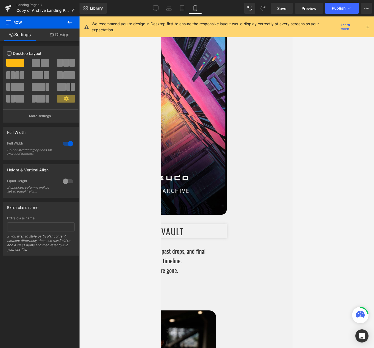
scroll to position [0, 0]
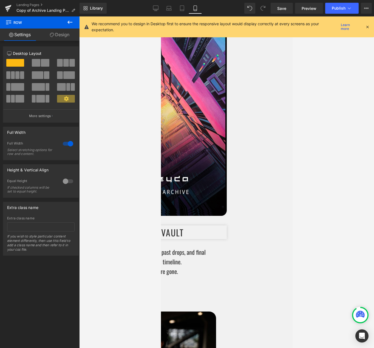
click at [223, 105] on div "Heading" at bounding box center [227, 181] width 132 height 331
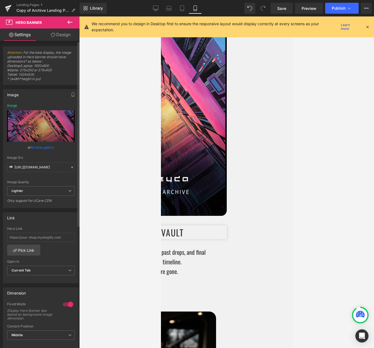
click at [38, 149] on link "Browse gallery" at bounding box center [42, 148] width 23 height 10
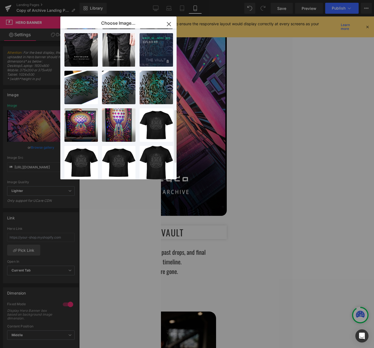
scroll to position [228, 0]
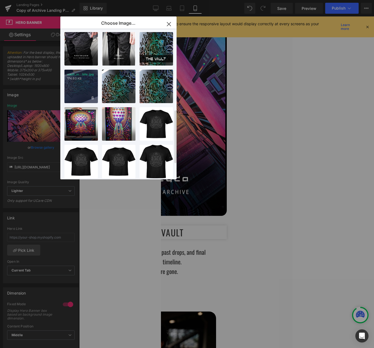
click at [83, 90] on div "vault_m...bile.jpg 174.60 KB" at bounding box center [80, 86] width 33 height 33
type input "[URL][DOMAIN_NAME]"
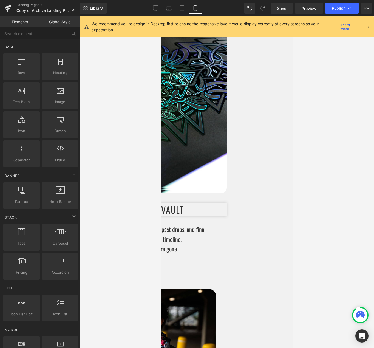
click at [320, 154] on div at bounding box center [226, 181] width 295 height 331
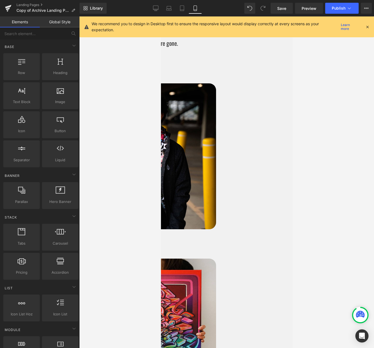
scroll to position [236, 0]
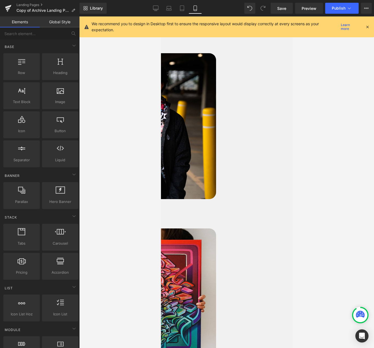
click at [216, 83] on img at bounding box center [157, 126] width 117 height 146
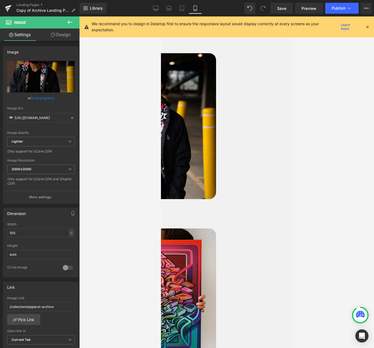
click at [161, 16] on span "Image" at bounding box center [161, 16] width 0 height 0
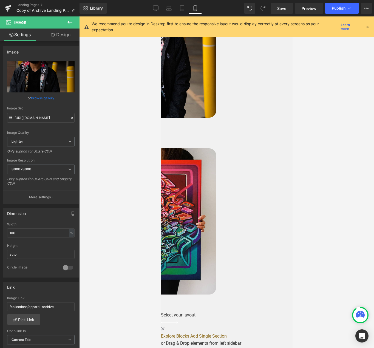
scroll to position [181, 0]
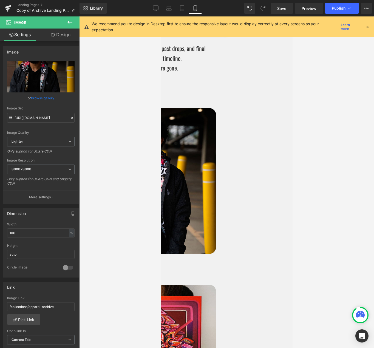
click at [73, 21] on button at bounding box center [69, 22] width 19 height 12
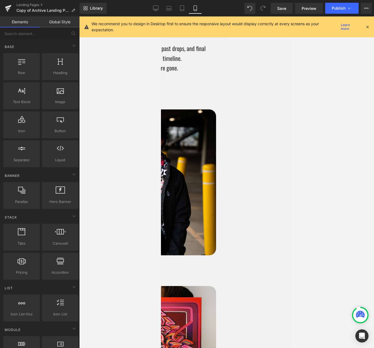
click at [161, 16] on span "Row" at bounding box center [161, 16] width 0 height 0
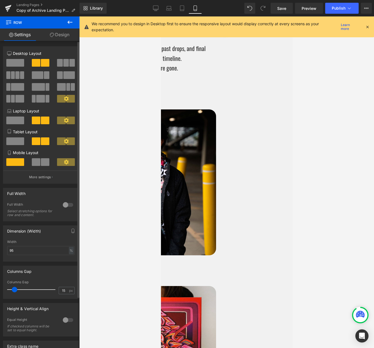
click at [41, 161] on span at bounding box center [45, 162] width 8 height 8
click at [323, 113] on div at bounding box center [226, 181] width 295 height 331
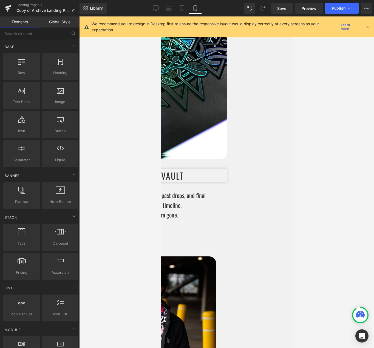
scroll to position [0, 0]
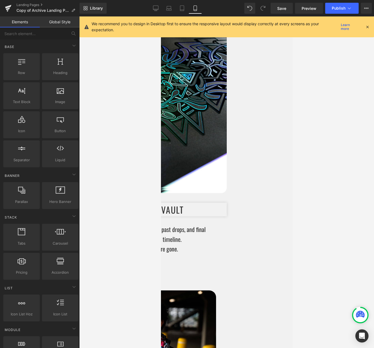
click at [344, 113] on div at bounding box center [226, 181] width 295 height 331
click at [155, 8] on icon at bounding box center [155, 7] width 5 height 5
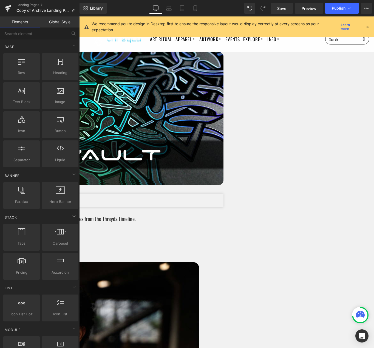
scroll to position [39, 0]
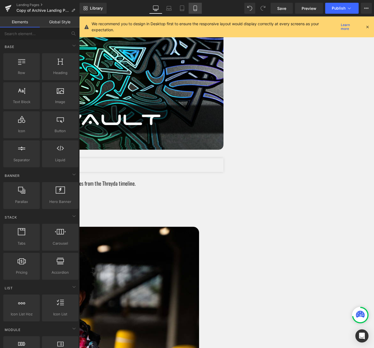
click at [197, 8] on icon at bounding box center [194, 7] width 5 height 5
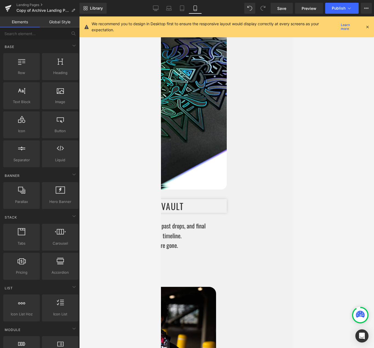
scroll to position [0, 0]
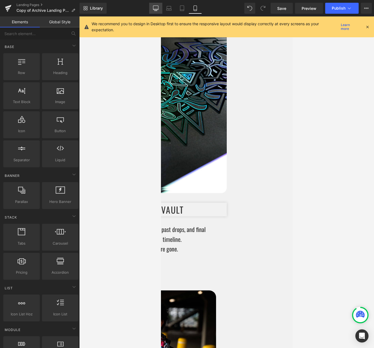
click at [156, 8] on icon at bounding box center [155, 7] width 5 height 5
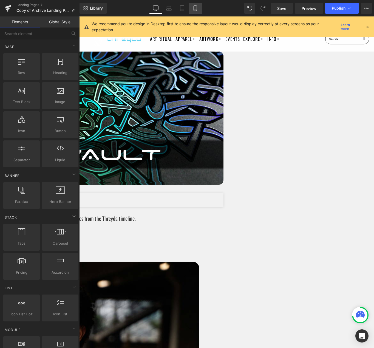
click at [198, 7] on icon at bounding box center [194, 7] width 5 height 5
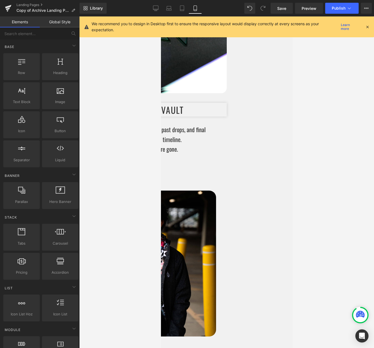
scroll to position [104, 0]
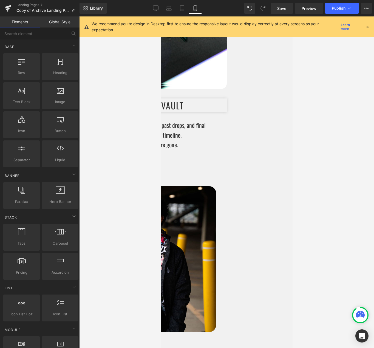
click at [161, 16] on span "Image" at bounding box center [161, 16] width 0 height 0
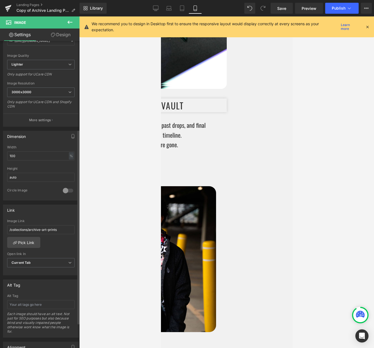
scroll to position [142, 0]
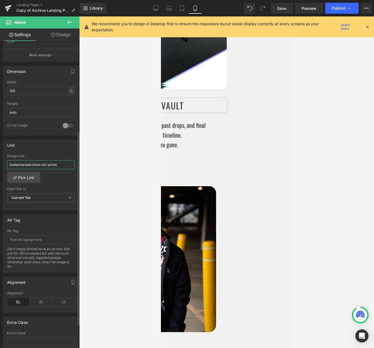
click at [59, 164] on input "/collections/archive-art-prints" at bounding box center [40, 164] width 67 height 9
drag, startPoint x: 61, startPoint y: 164, endPoint x: 7, endPoint y: 165, distance: 54.3
click at [7, 165] on div "/collections/archive-art-prints Image Link /collections/archive-art-prints Pick…" at bounding box center [40, 182] width 75 height 56
paste input "[URL][DOMAIN_NAME]"
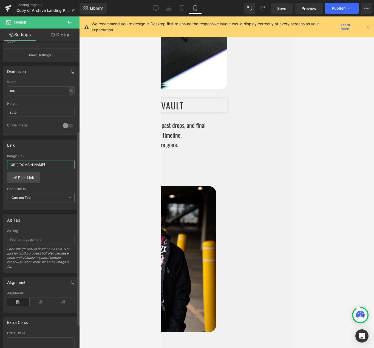
type input "[URL][DOMAIN_NAME]"
click at [51, 150] on div "Link" at bounding box center [40, 145] width 75 height 10
click at [161, 16] on span "Image" at bounding box center [161, 16] width 0 height 0
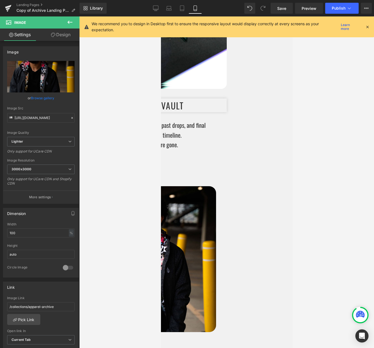
click at [161, 16] on span "Image" at bounding box center [161, 16] width 0 height 0
drag, startPoint x: 68, startPoint y: 306, endPoint x: -15, endPoint y: 302, distance: 83.1
click at [0, 302] on html "Image You are previewing how the will restyle your page. You can not edit Eleme…" at bounding box center [187, 174] width 374 height 348
paste input "[URL][DOMAIN_NAME]"
type input "[URL][DOMAIN_NAME]"
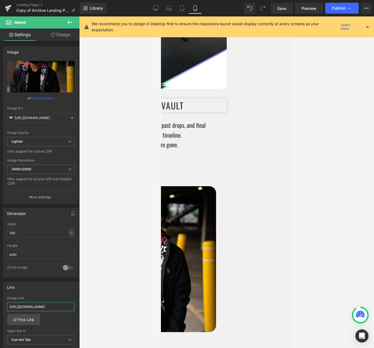
scroll to position [0, 12]
click at [180, 281] on div "Heading Hero Banner WELCOME TO THE Vault Heading An archive of rare sizes, past…" at bounding box center [227, 239] width 132 height 655
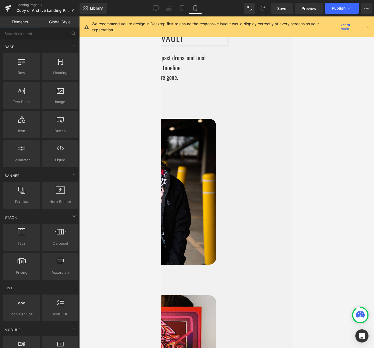
scroll to position [174, 0]
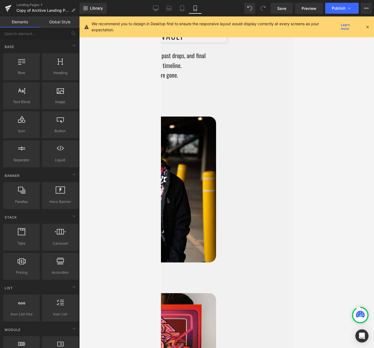
click at [161, 16] on span "Row" at bounding box center [161, 16] width 0 height 0
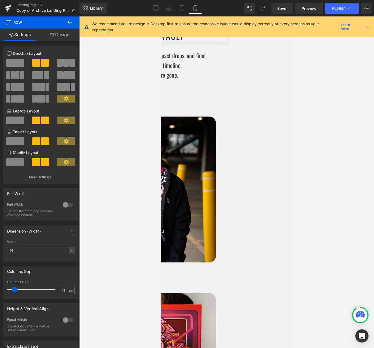
click at [56, 32] on link "Design" at bounding box center [60, 35] width 40 height 12
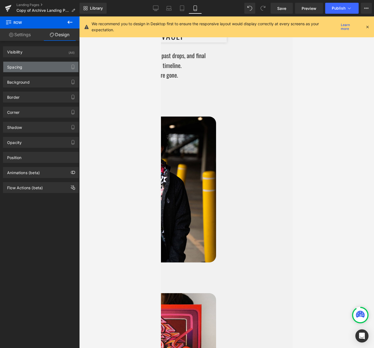
click at [53, 69] on div "Spacing" at bounding box center [40, 67] width 75 height 10
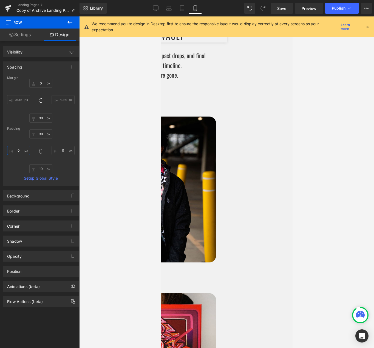
click at [22, 149] on input "0" at bounding box center [18, 150] width 23 height 9
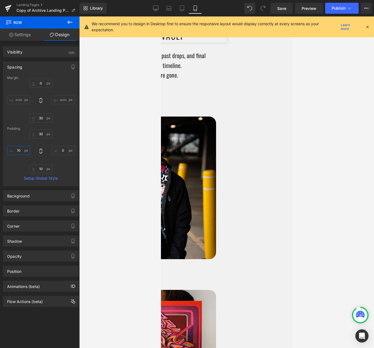
type input "1"
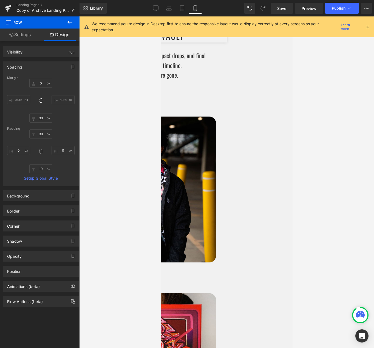
click at [161, 16] on span "Image" at bounding box center [161, 16] width 0 height 0
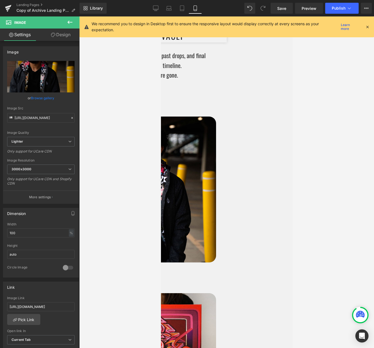
click at [60, 36] on link "Design" at bounding box center [61, 35] width 40 height 12
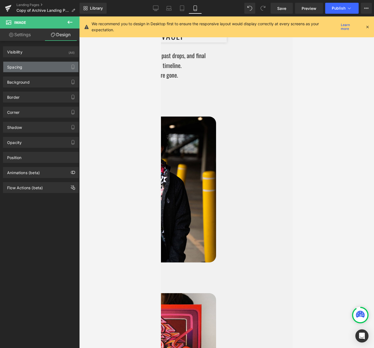
click at [46, 64] on div "Spacing" at bounding box center [40, 67] width 75 height 10
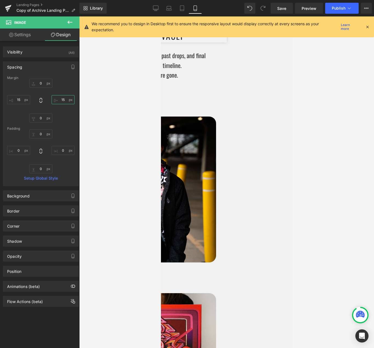
click at [63, 98] on input "15" at bounding box center [63, 99] width 23 height 9
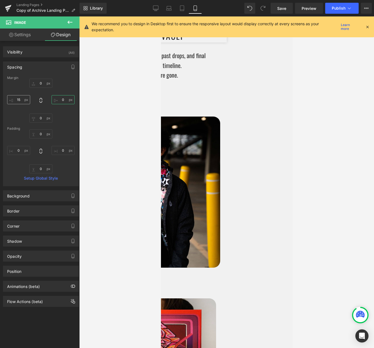
type input "0"
click at [23, 101] on input "15" at bounding box center [18, 99] width 23 height 9
type input "0"
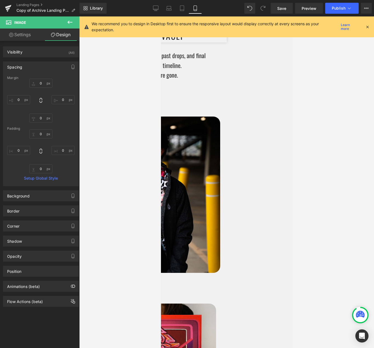
click at [161, 16] on span "Image" at bounding box center [161, 16] width 0 height 0
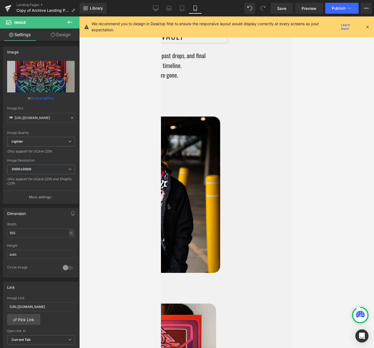
click at [71, 36] on link "Design" at bounding box center [61, 35] width 40 height 12
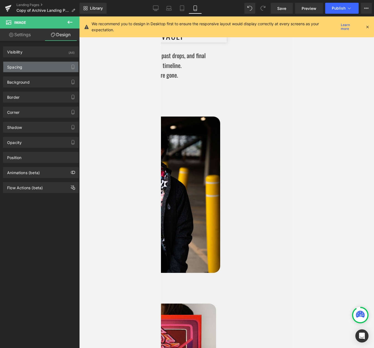
click at [37, 68] on div "Spacing" at bounding box center [40, 67] width 75 height 10
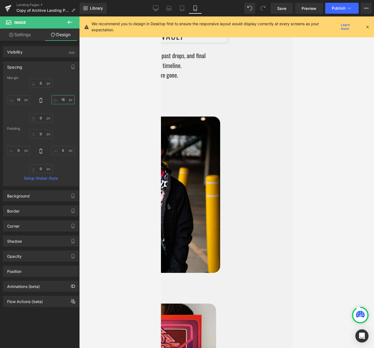
click at [58, 99] on input "15" at bounding box center [63, 99] width 23 height 9
type input "0"
click at [22, 99] on input "15" at bounding box center [18, 99] width 23 height 9
type input "0"
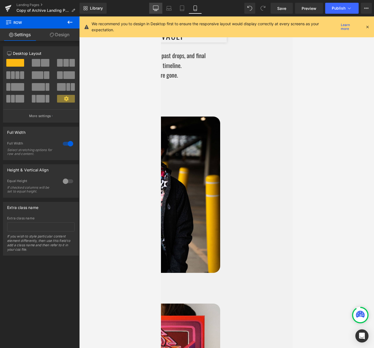
click at [157, 11] on link "Desktop" at bounding box center [155, 8] width 13 height 11
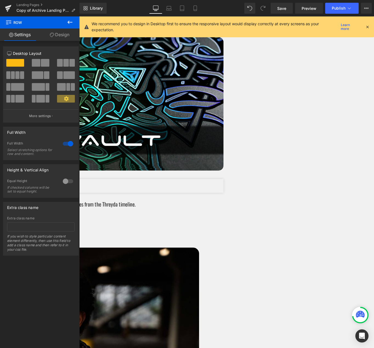
scroll to position [0, 0]
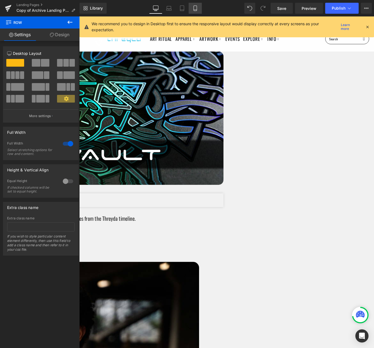
click at [194, 8] on icon at bounding box center [194, 7] width 5 height 5
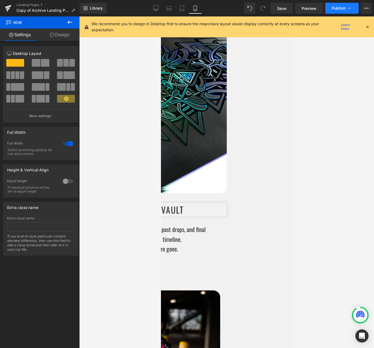
click at [348, 8] on icon at bounding box center [348, 7] width 5 height 5
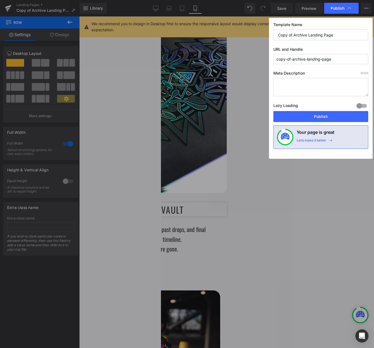
drag, startPoint x: 317, startPoint y: 35, endPoint x: 253, endPoint y: 29, distance: 63.9
click at [252, 29] on div "Publish Template Name Copy of Archive Landing Page URL and Handle copy-of-archi…" at bounding box center [187, 174] width 374 height 348
click at [347, 35] on input "Copy of Archive Landing Page" at bounding box center [320, 34] width 95 height 11
drag, startPoint x: 347, startPoint y: 35, endPoint x: 274, endPoint y: 35, distance: 73.2
click at [274, 35] on input "Copy of Archive Landing Page" at bounding box center [320, 34] width 95 height 11
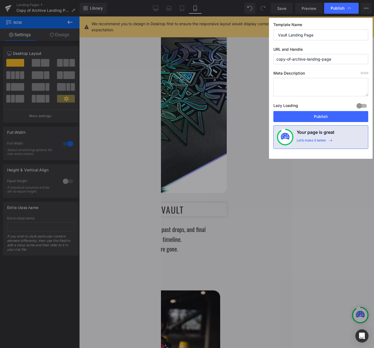
type input "Vault Landing Page"
click at [340, 62] on input "copy-of-archive-landing-page" at bounding box center [320, 59] width 95 height 10
drag, startPoint x: 339, startPoint y: 59, endPoint x: 258, endPoint y: 58, distance: 80.9
click at [258, 58] on div "Publish Template Name Vault Landing Page URL and Handle copy-of-archive-landing…" at bounding box center [187, 174] width 374 height 348
type input "vault_landing"
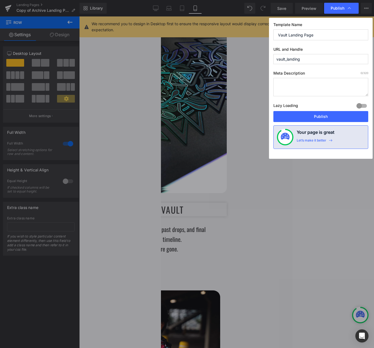
click at [341, 44] on div "Template Name Vault Landing Page URL and Handle vault_landing Meta Description …" at bounding box center [321, 88] width 104 height 141
click at [316, 119] on button "Publish" at bounding box center [320, 116] width 95 height 11
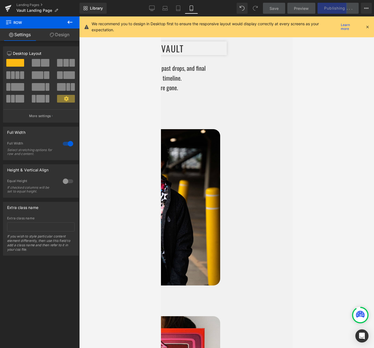
scroll to position [167, 0]
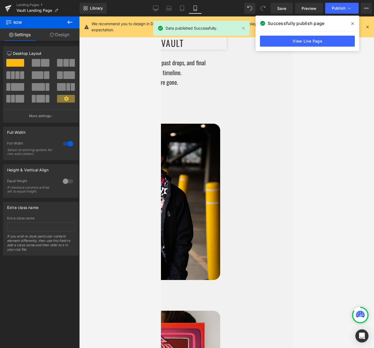
click at [161, 16] on span "Image" at bounding box center [161, 16] width 0 height 0
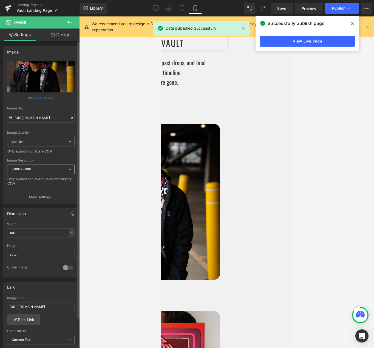
click at [39, 170] on span "3000x3000" at bounding box center [40, 169] width 67 height 10
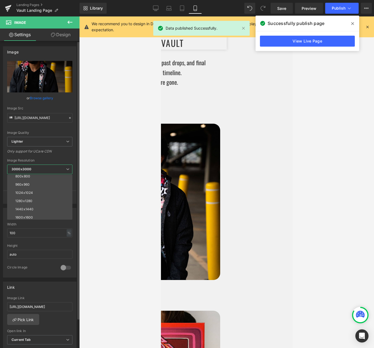
scroll to position [78, 0]
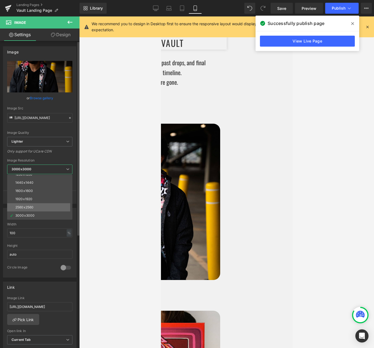
click at [30, 206] on div "2560x2560" at bounding box center [24, 207] width 18 height 4
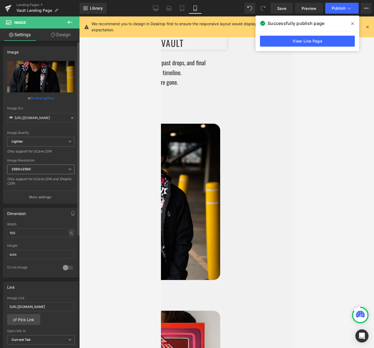
click at [37, 170] on span "2560x2560" at bounding box center [40, 169] width 67 height 10
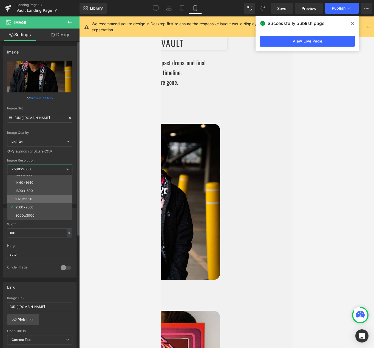
click at [35, 200] on li "1920x1920" at bounding box center [41, 199] width 68 height 8
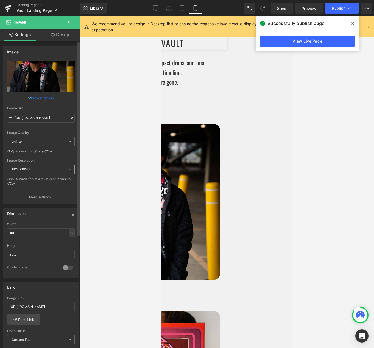
click at [39, 172] on span "1920x1920" at bounding box center [40, 169] width 67 height 10
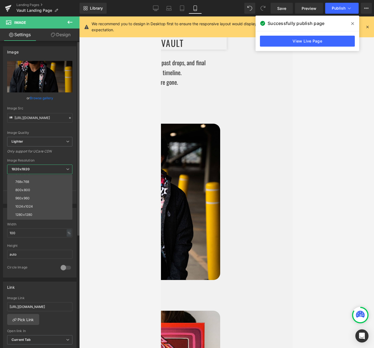
scroll to position [0, 0]
click at [37, 209] on li "640x640" at bounding box center [41, 211] width 68 height 8
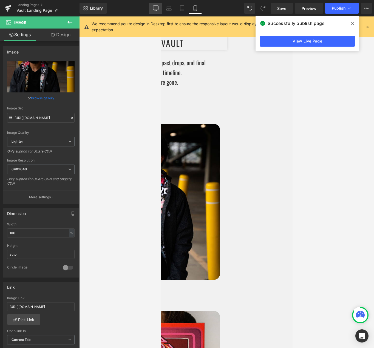
click at [154, 8] on icon at bounding box center [155, 7] width 5 height 5
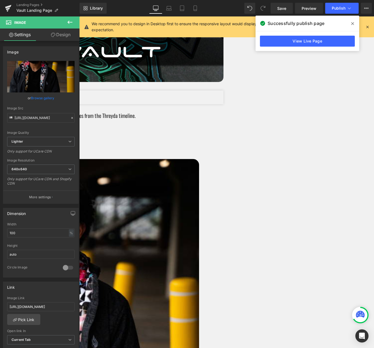
scroll to position [122, 0]
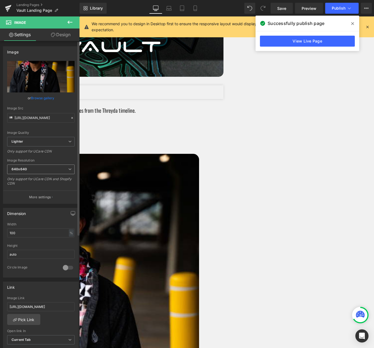
click at [24, 169] on b "640x640" at bounding box center [19, 169] width 15 height 4
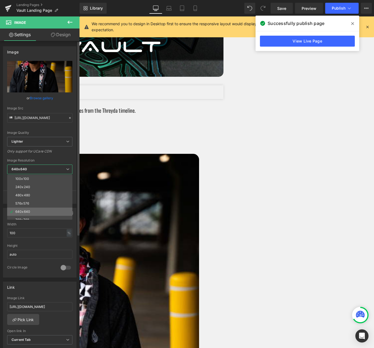
scroll to position [78, 0]
click at [38, 183] on li "1440x1440" at bounding box center [41, 182] width 68 height 8
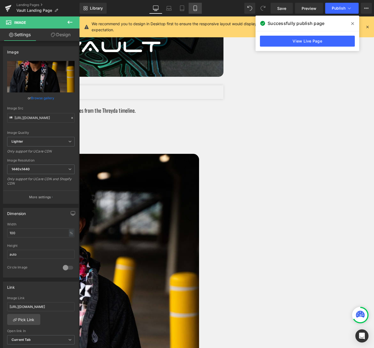
click at [198, 8] on link "Mobile" at bounding box center [195, 8] width 13 height 11
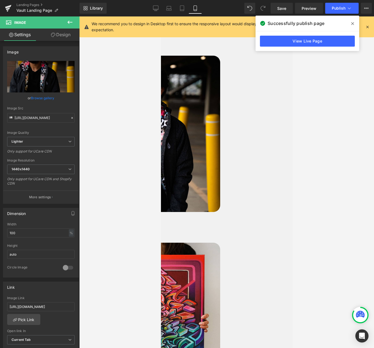
scroll to position [103, 0]
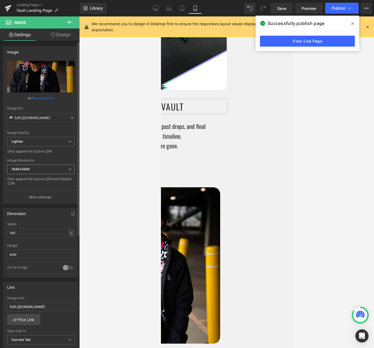
click at [34, 173] on span "1440x1440" at bounding box center [40, 169] width 67 height 10
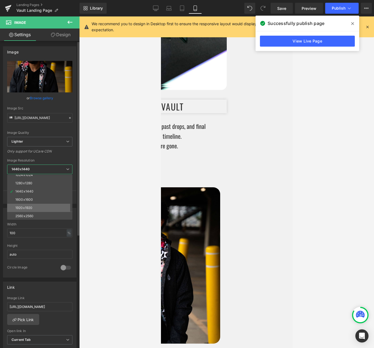
scroll to position [32, 0]
click at [35, 206] on li "960x960" at bounding box center [41, 205] width 68 height 8
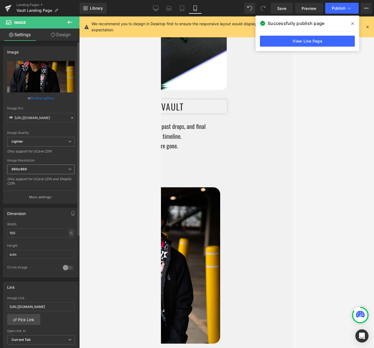
type input "[URL][DOMAIN_NAME]"
click at [157, 8] on icon at bounding box center [155, 7] width 5 height 5
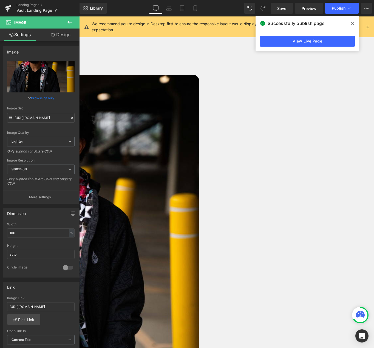
scroll to position [210, 0]
click at [79, 16] on span "Image" at bounding box center [79, 16] width 0 height 0
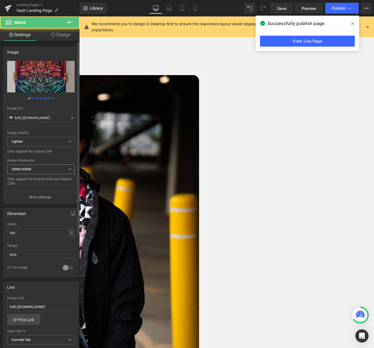
click at [60, 170] on span "3000x3000" at bounding box center [40, 169] width 67 height 10
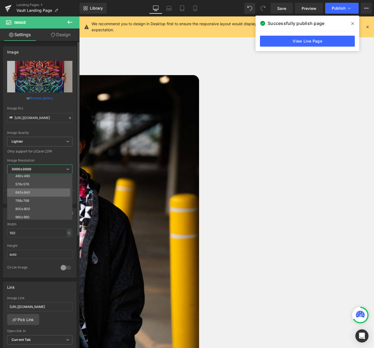
scroll to position [23, 0]
click at [38, 215] on li "960x960" at bounding box center [41, 213] width 68 height 8
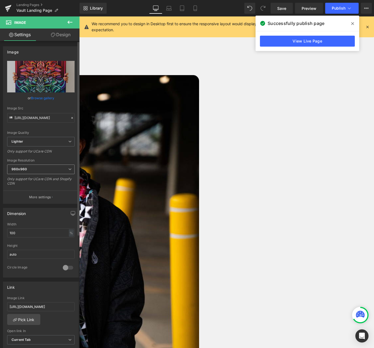
type input "[URL][DOMAIN_NAME]"
click at [198, 10] on icon at bounding box center [194, 7] width 5 height 5
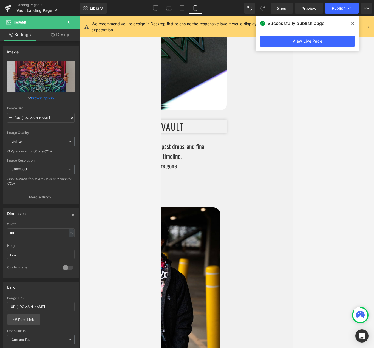
scroll to position [53, 0]
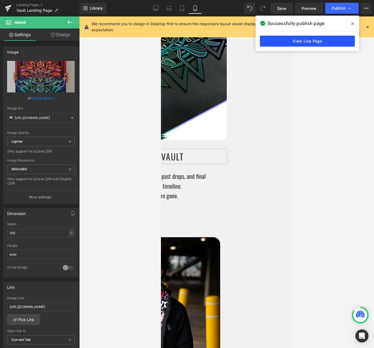
click at [316, 41] on link "View Live Page" at bounding box center [307, 41] width 95 height 11
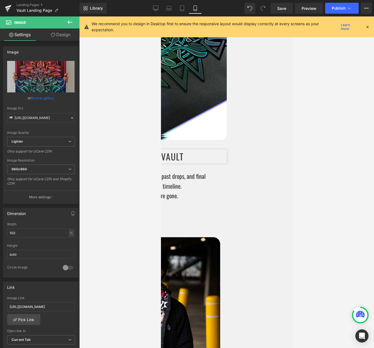
click at [281, 0] on div "Library Mobile Desktop Laptop Tablet Mobile Save Preview Publish Scheduled View…" at bounding box center [226, 8] width 294 height 16
click at [283, 5] on span "Save" at bounding box center [281, 8] width 9 height 6
